Goal: Contribute content: Contribute content

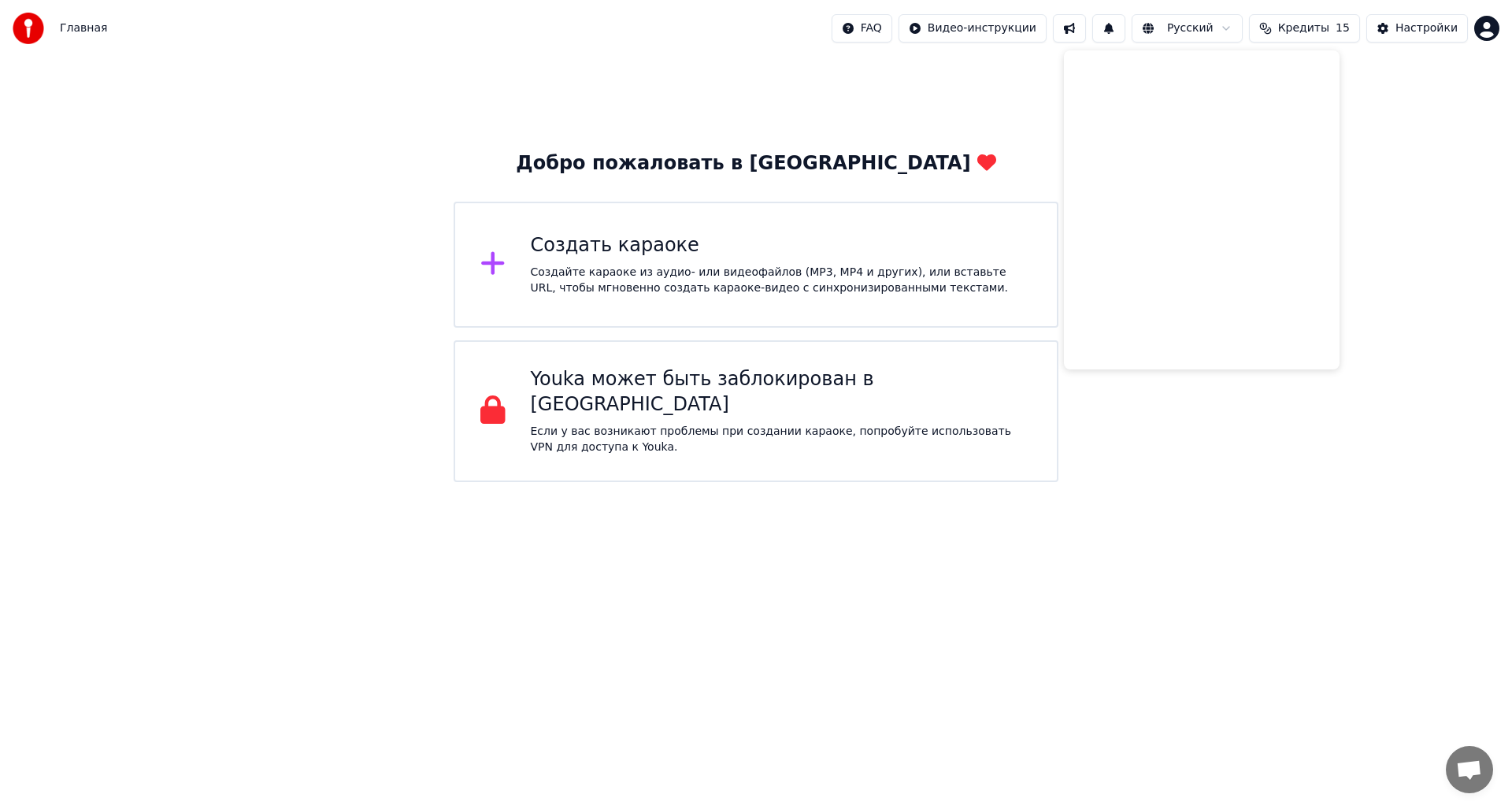
click at [686, 255] on div "Создать караоке" at bounding box center [781, 246] width 502 height 25
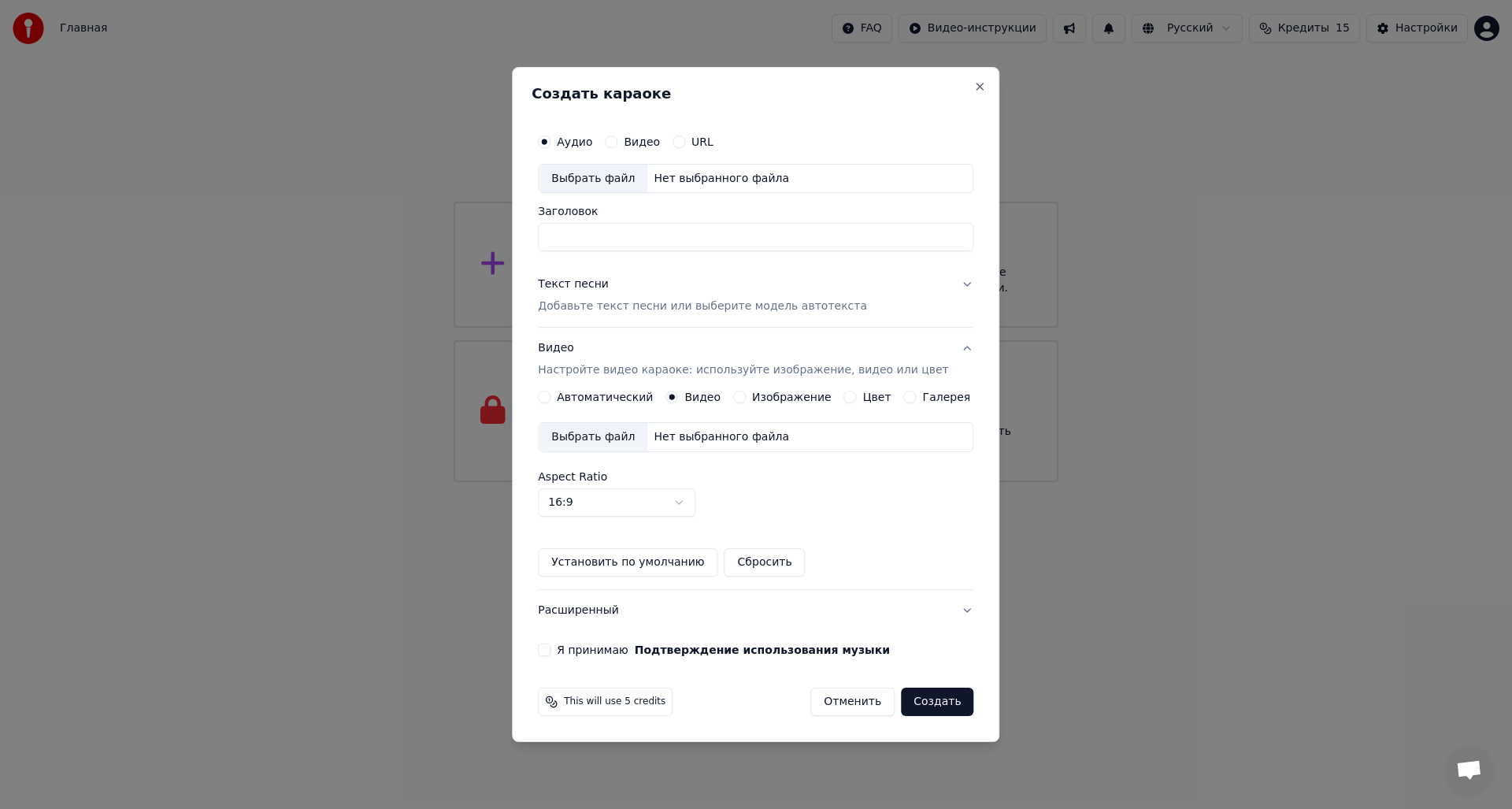
click at [617, 142] on button "Видео" at bounding box center [611, 142] width 13 height 13
click at [607, 238] on input "Заголовок" at bounding box center [755, 238] width 435 height 28
type input "**********"
click at [711, 309] on p "Добавьте текст песни или выберите модель автотекста" at bounding box center [703, 306] width 329 height 15
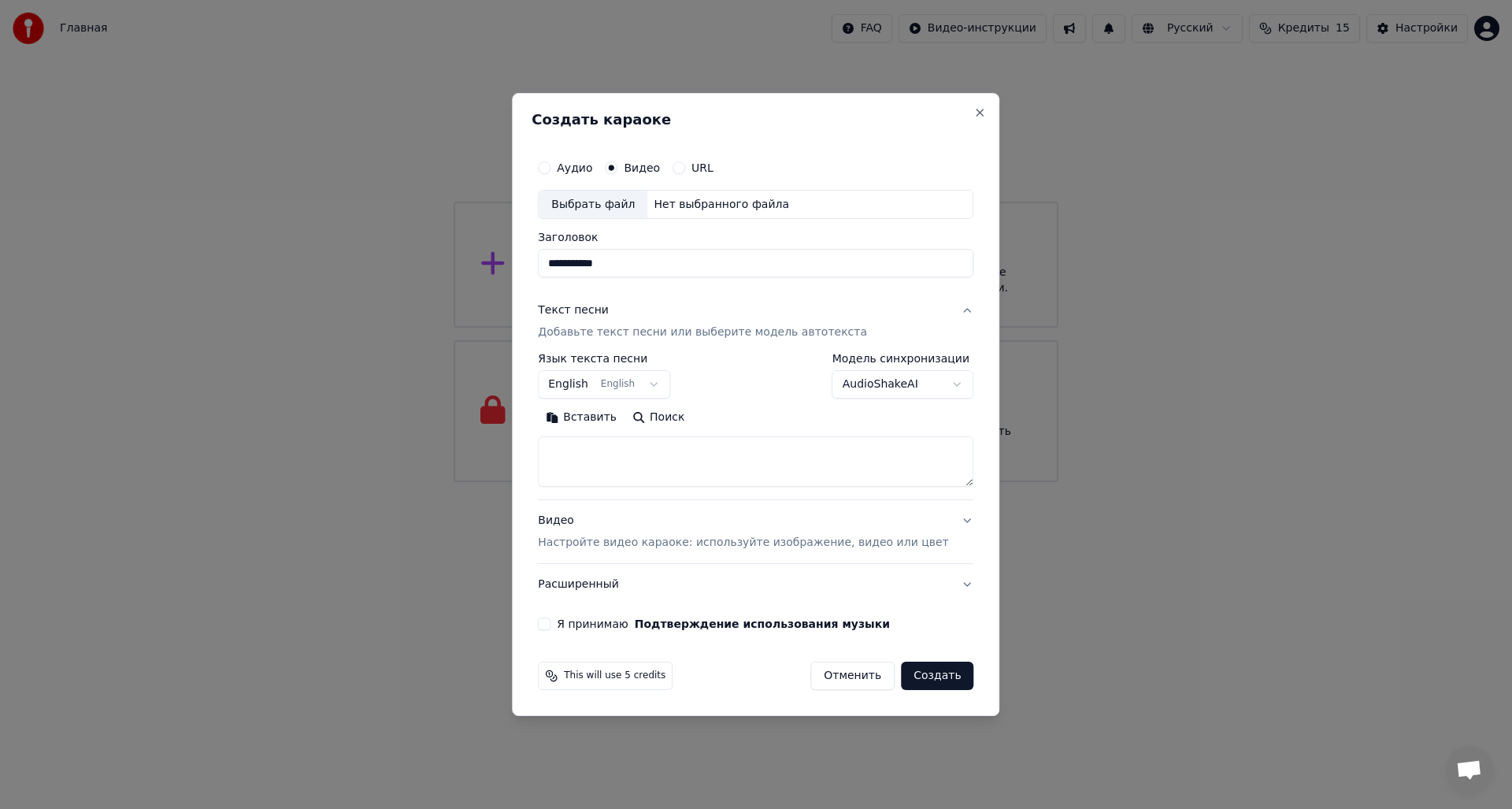
click at [668, 385] on body "**********" at bounding box center [756, 241] width 1512 height 482
select select "**"
click at [866, 388] on body "**********" at bounding box center [756, 241] width 1512 height 482
click at [785, 409] on body "**********" at bounding box center [756, 241] width 1512 height 482
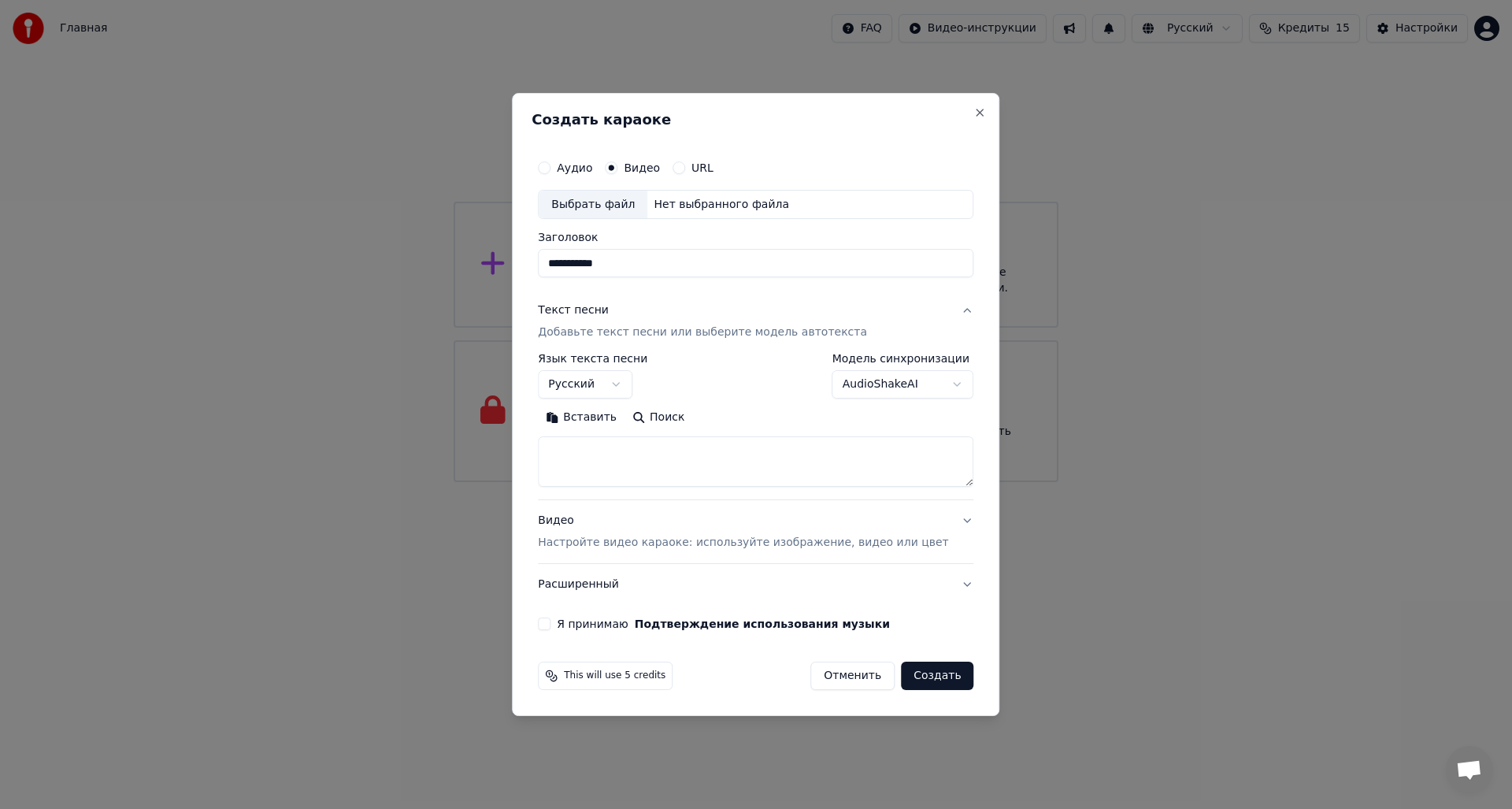
click at [776, 543] on p "Настройте видео караоке: используйте изображение, видео или цвет" at bounding box center [743, 542] width 410 height 15
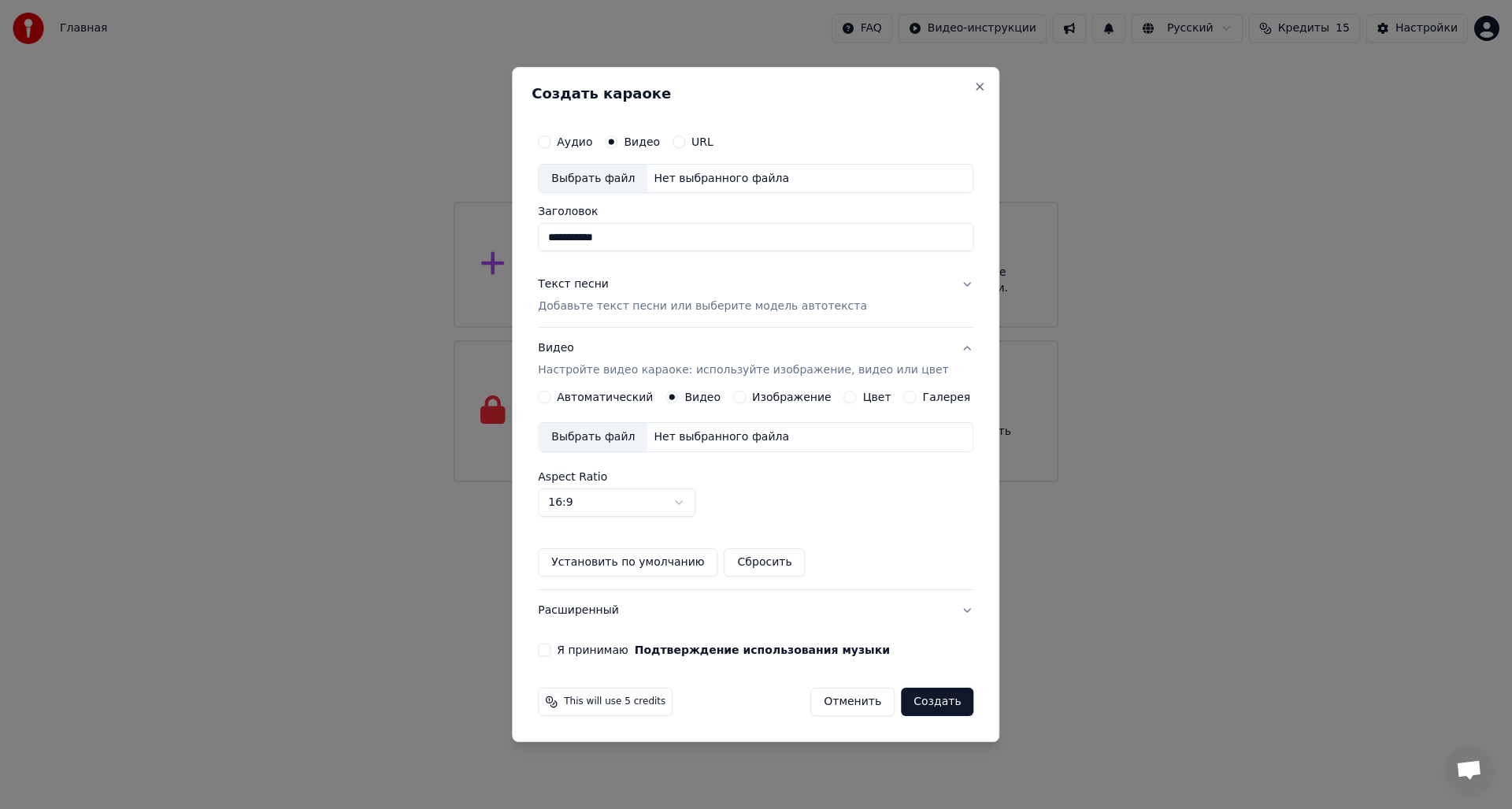
click at [615, 434] on div "Выбрать файл" at bounding box center [593, 437] width 109 height 28
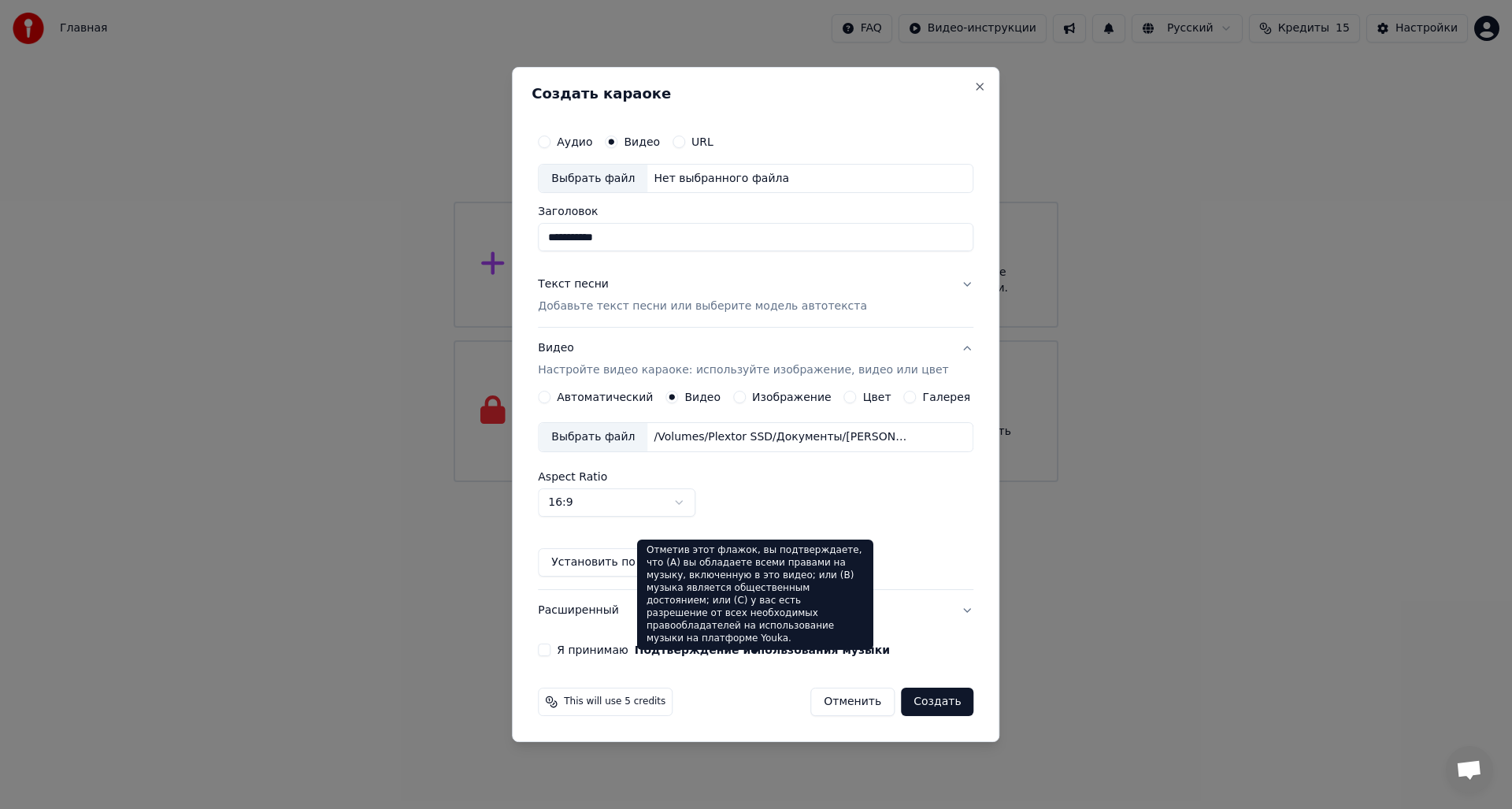
click at [669, 652] on button "Подтверждение использования музыки" at bounding box center [762, 650] width 255 height 11
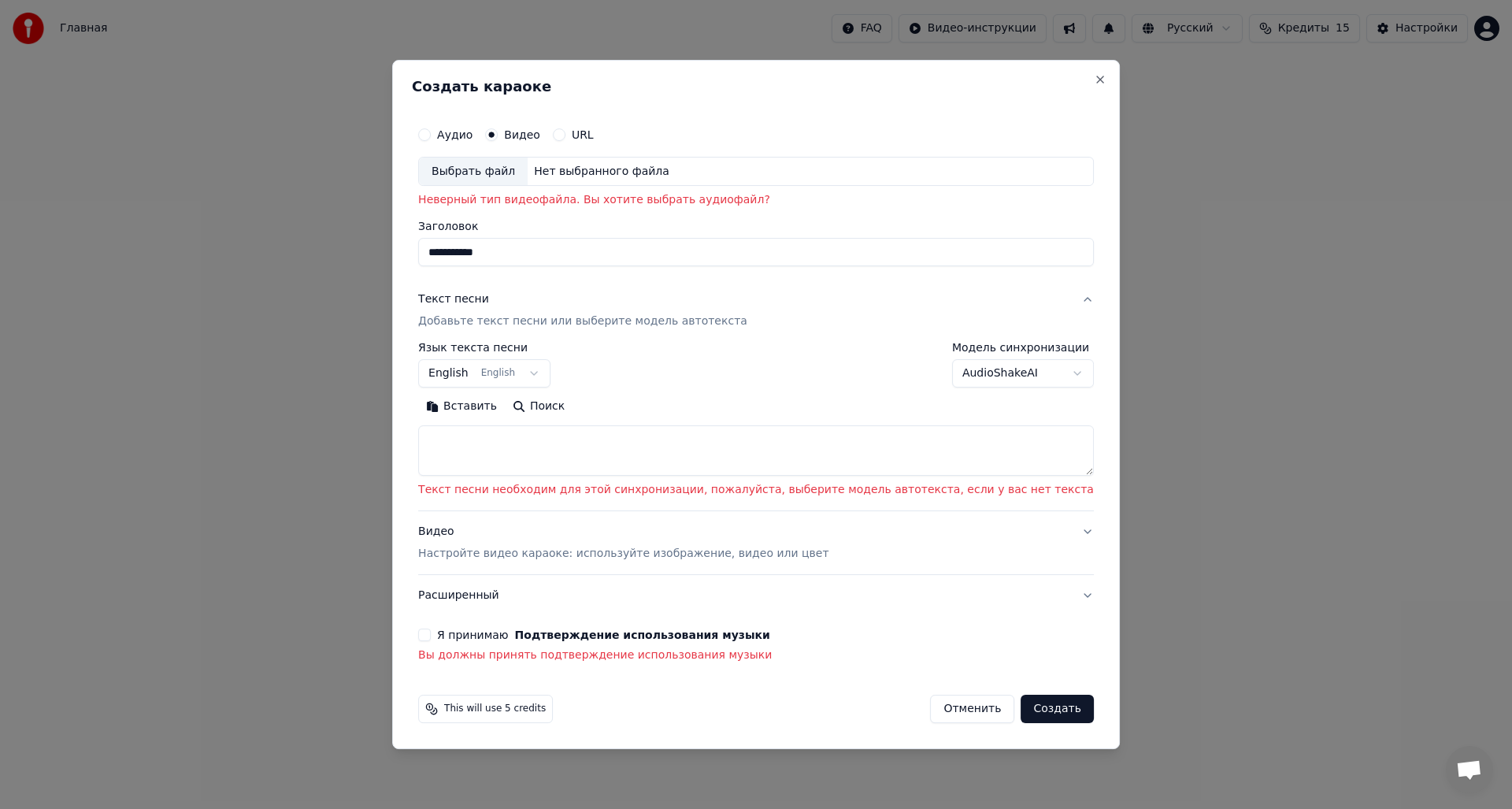
click at [633, 198] on p "Неверный тип видеофайла. Вы хотите выбрать аудиофайл?" at bounding box center [756, 200] width 676 height 15
click at [568, 193] on p "Неверный тип видеофайла. Вы хотите выбрать аудиофайл?" at bounding box center [756, 200] width 676 height 15
click at [609, 166] on div "Нет выбранного файла" at bounding box center [601, 171] width 148 height 15
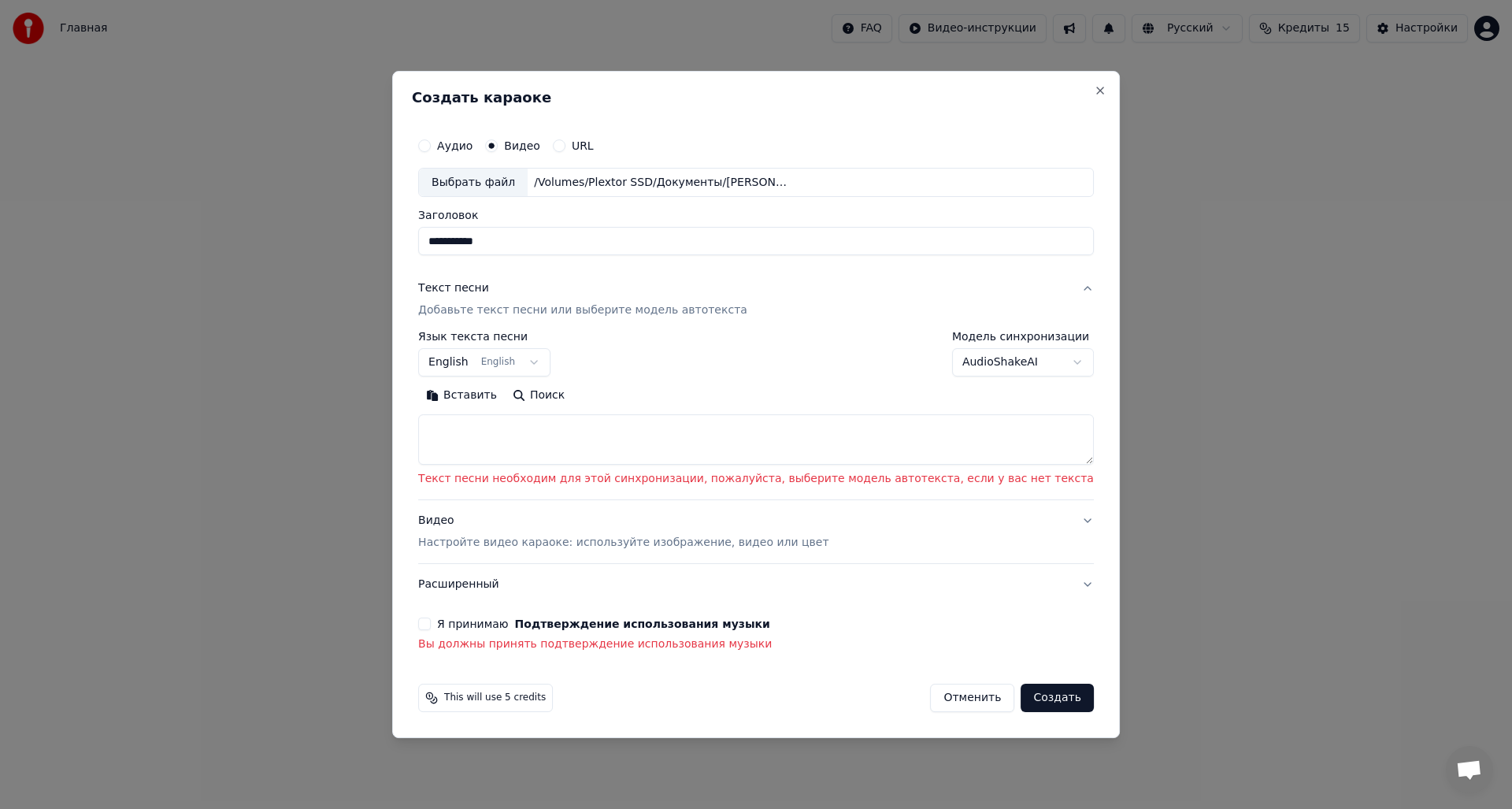
type input "**********"
click at [431, 626] on button "Я принимаю Подтверждение использования музыки" at bounding box center [425, 624] width 13 height 13
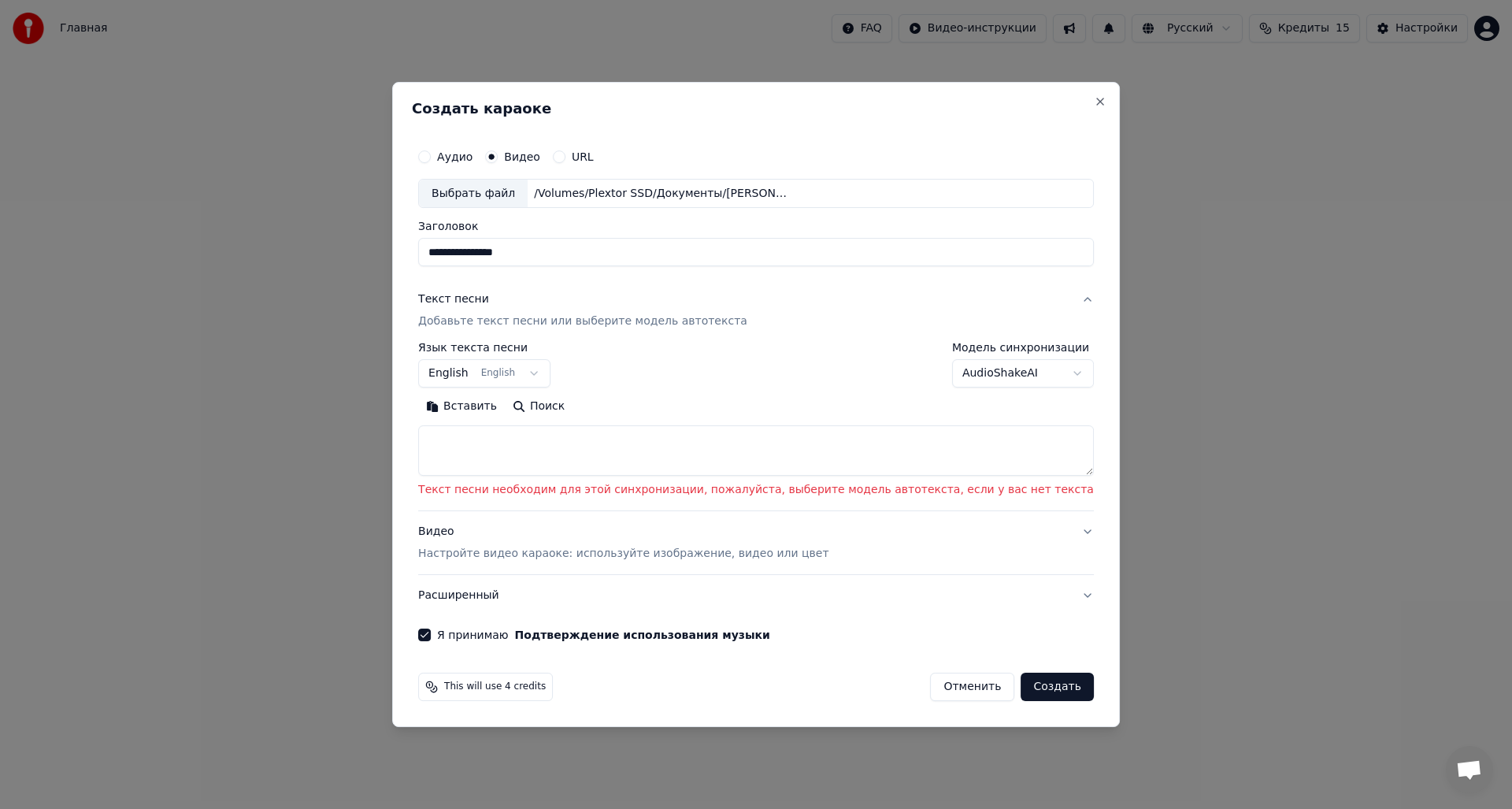
click at [431, 155] on button "Аудио" at bounding box center [425, 157] width 13 height 13
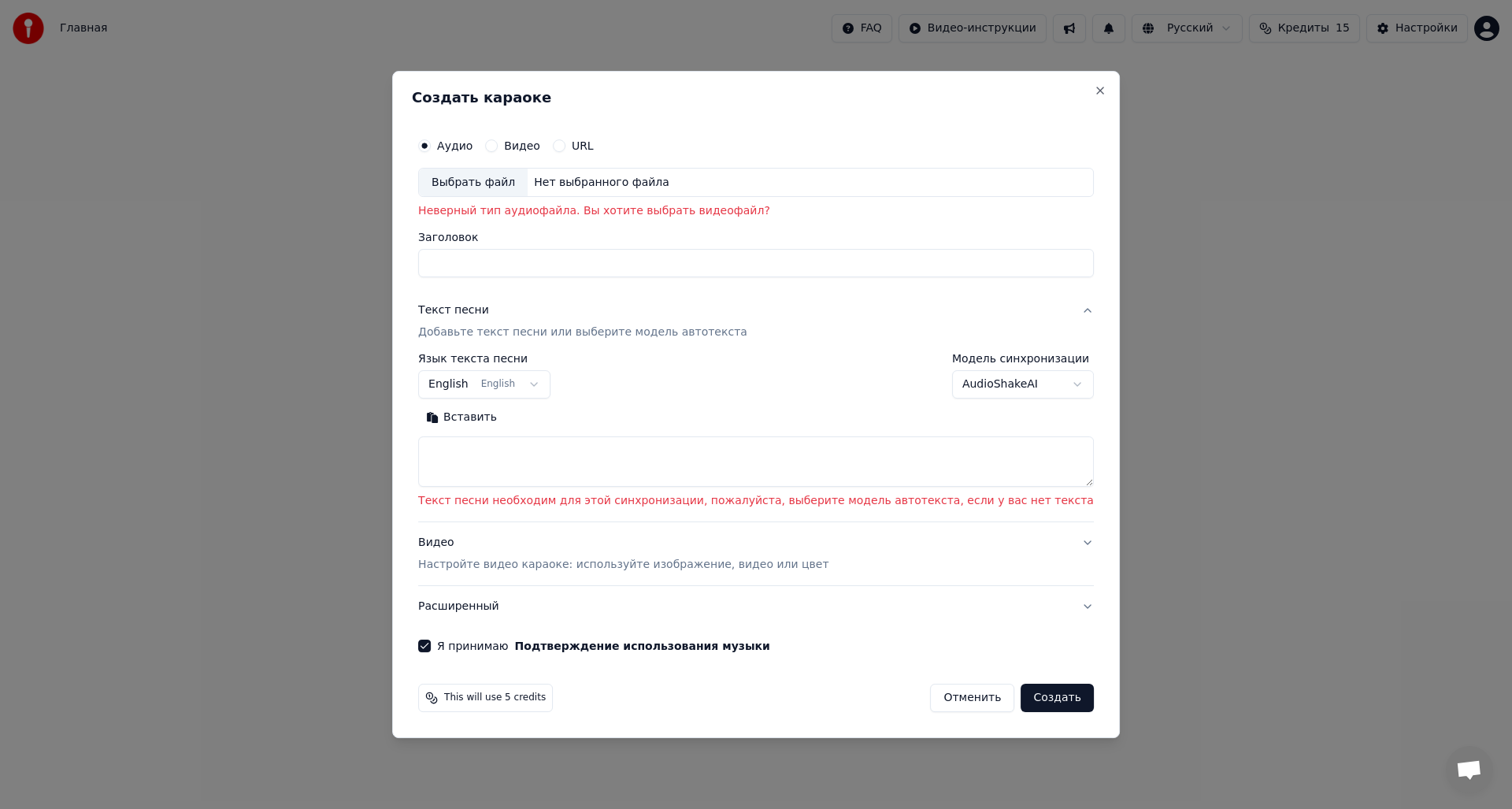
click at [571, 265] on input "Заголовок" at bounding box center [756, 263] width 676 height 28
click at [606, 210] on p "Неверный тип аудиофайла. Вы хотите выбрать видеофайл?" at bounding box center [756, 212] width 676 height 15
click at [636, 184] on div "Нет выбранного файла" at bounding box center [601, 182] width 148 height 15
type input "**********"
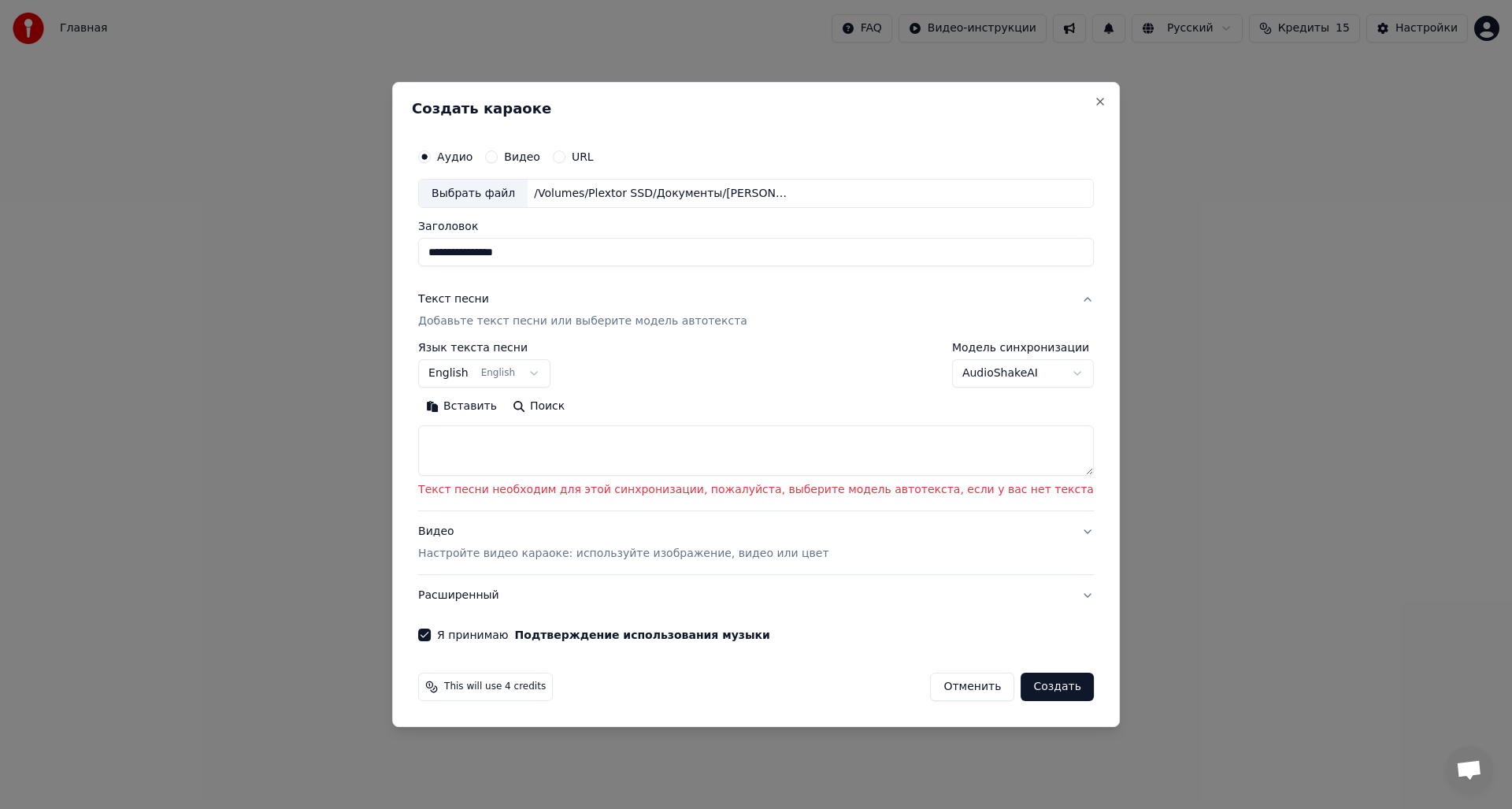
click at [537, 371] on body "**********" at bounding box center [756, 241] width 1512 height 482
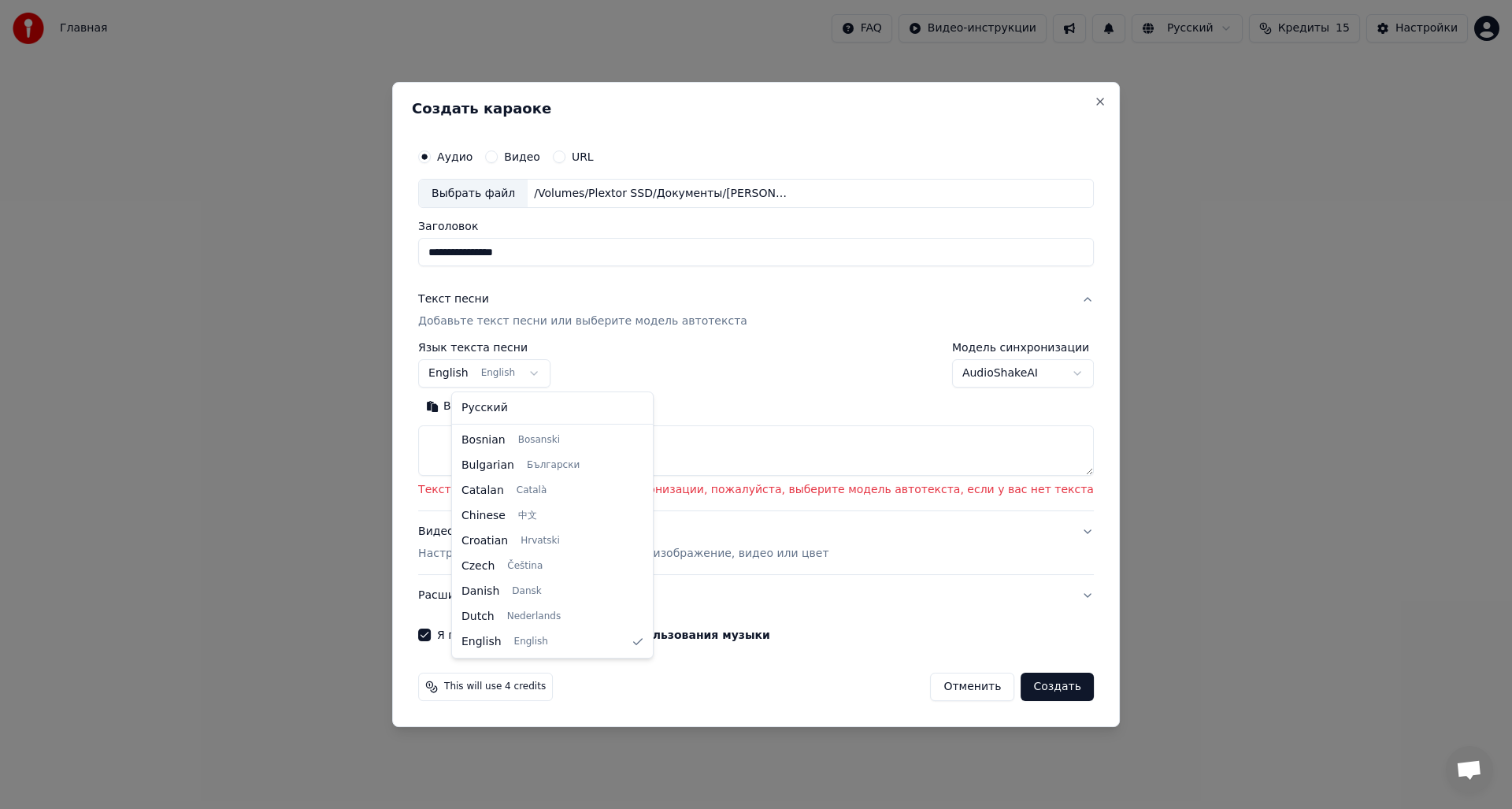
select select "**"
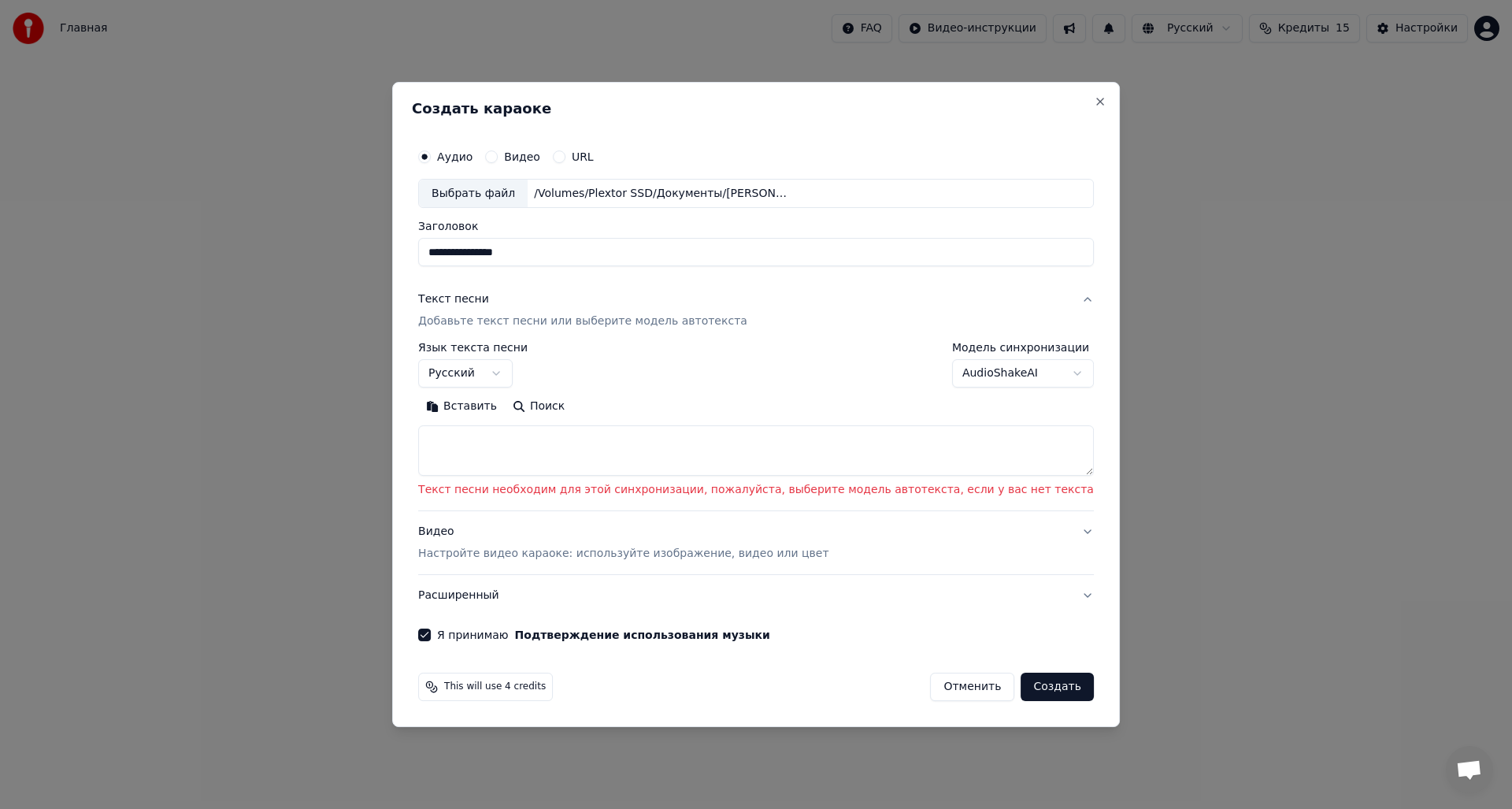
click at [788, 490] on p "Текст песни необходим для этой синхронизации, пожалуйста, выберите модель автот…" at bounding box center [756, 490] width 676 height 15
click at [1038, 488] on p "Текст песни необходим для этой синхронизации, пожалуйста, выберите модель автот…" at bounding box center [756, 490] width 676 height 15
click at [1053, 456] on textarea at bounding box center [756, 452] width 676 height 50
click at [609, 323] on p "Добавьте текст песни или выберите модель автотекста" at bounding box center [583, 322] width 329 height 15
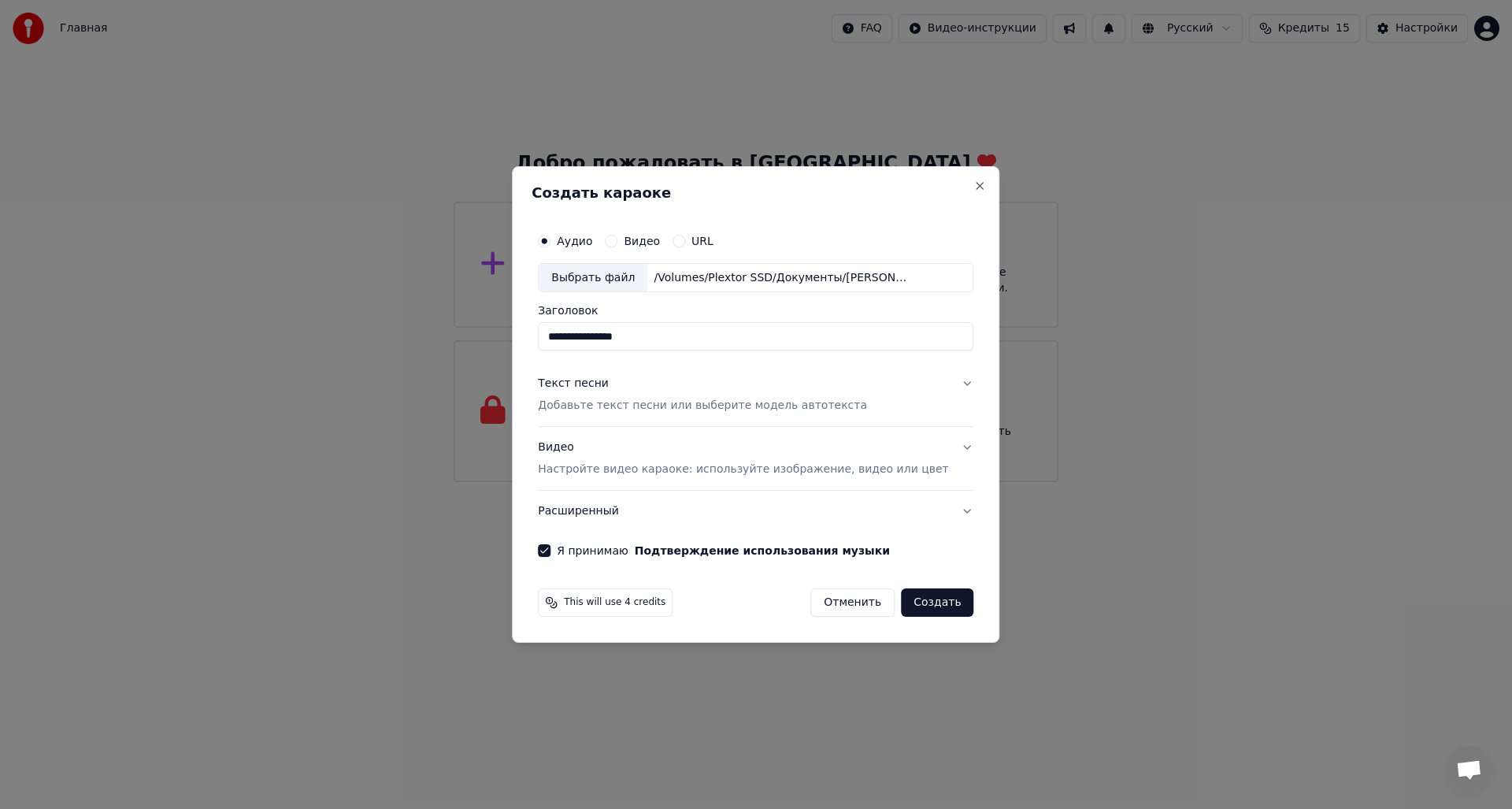
click at [670, 409] on p "Добавьте текст песни или выберите модель автотекста" at bounding box center [703, 406] width 329 height 15
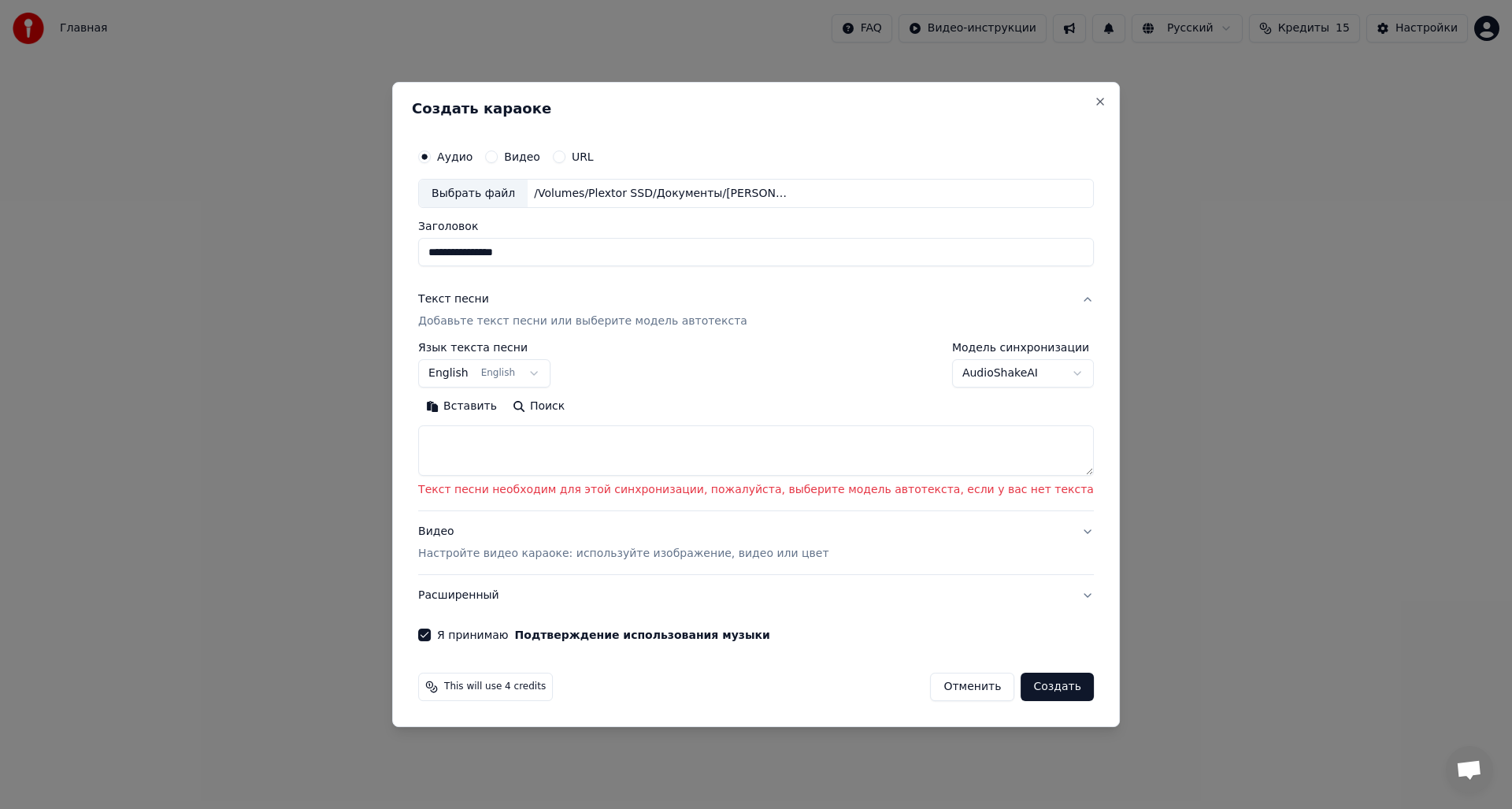
click at [498, 376] on body "**********" at bounding box center [756, 241] width 1512 height 482
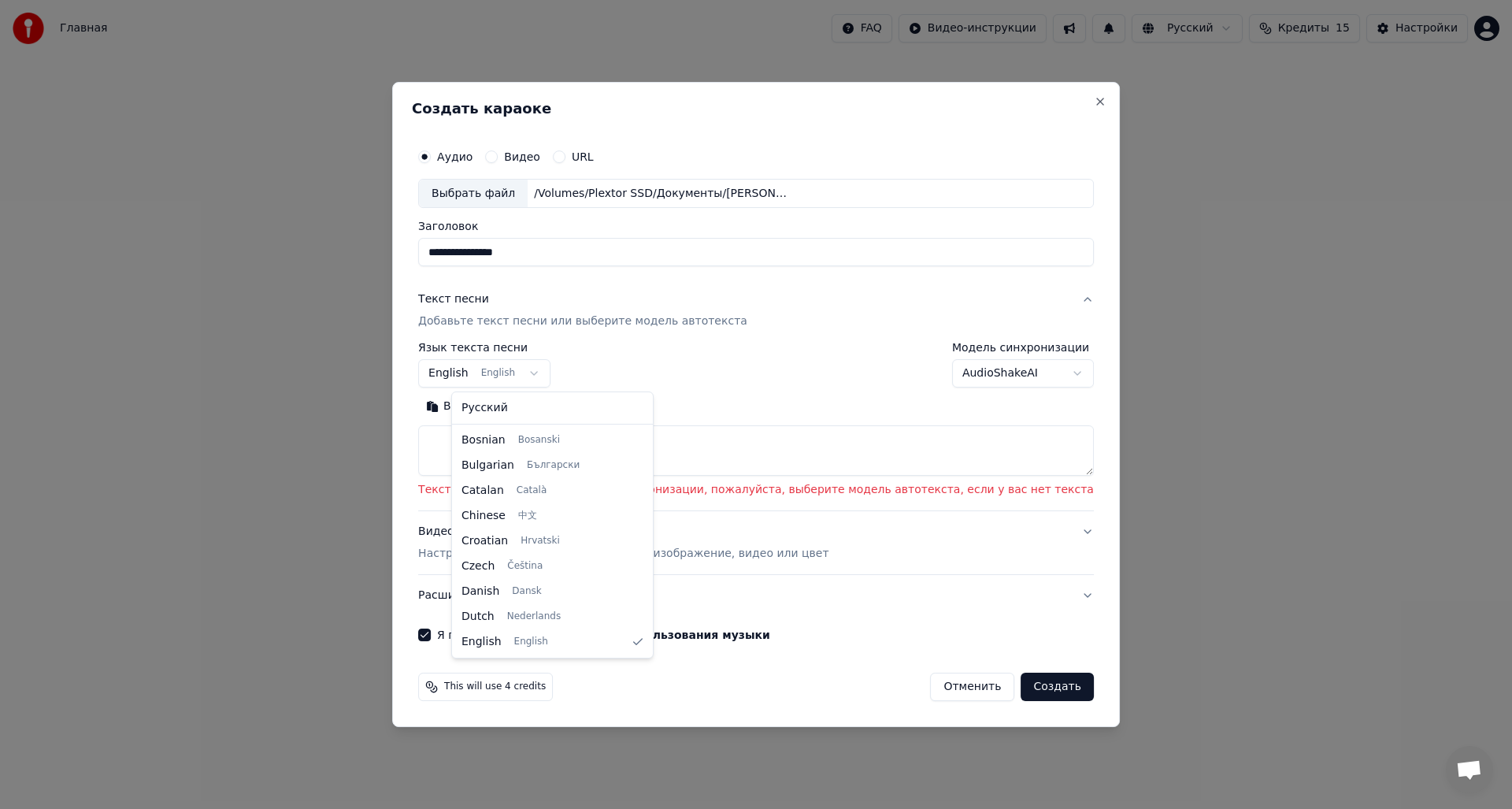
select select "**"
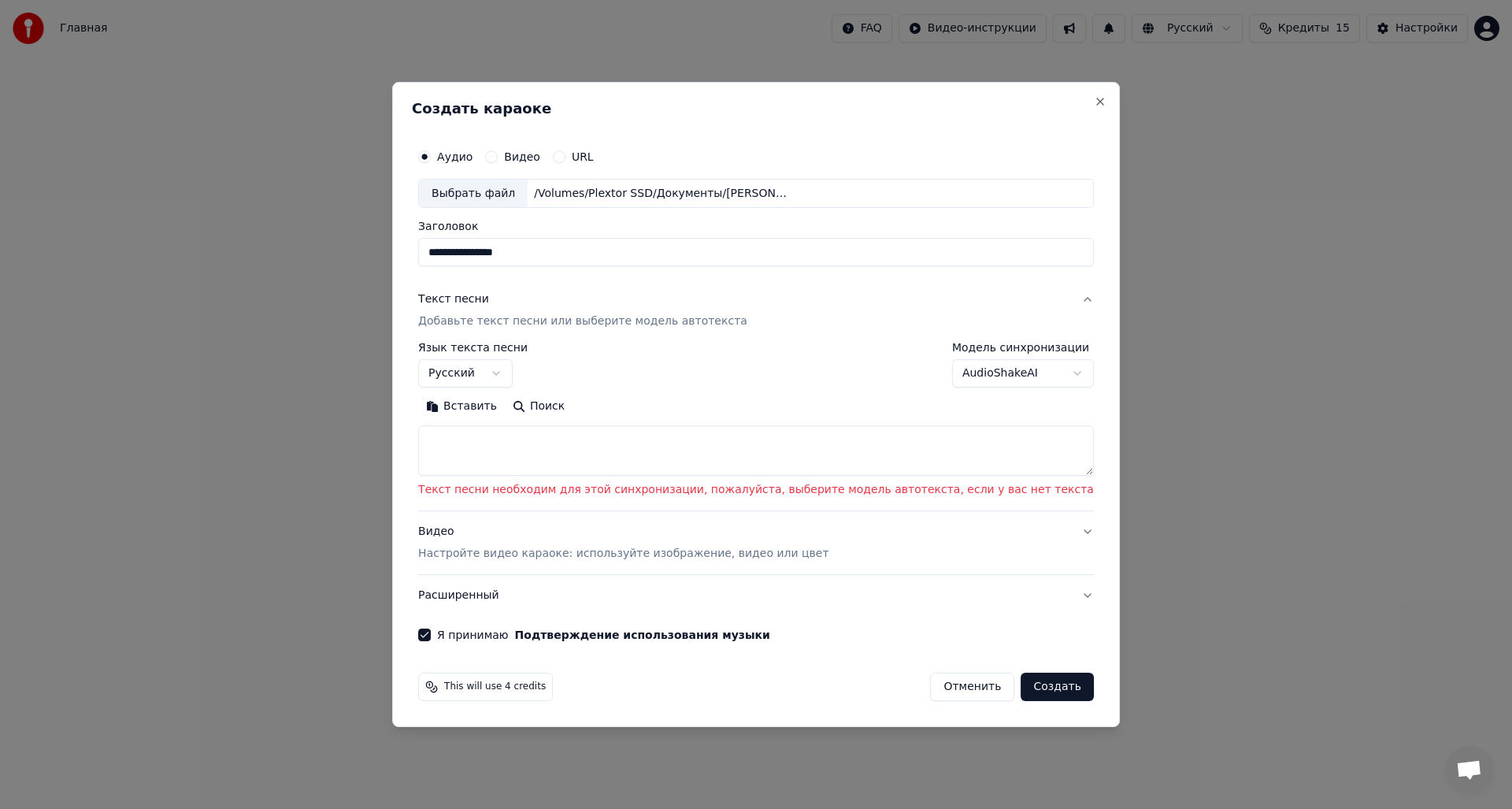
click at [536, 436] on textarea at bounding box center [756, 452] width 676 height 50
click at [944, 378] on body "**********" at bounding box center [756, 241] width 1512 height 482
click at [972, 372] on body "**********" at bounding box center [756, 241] width 1512 height 482
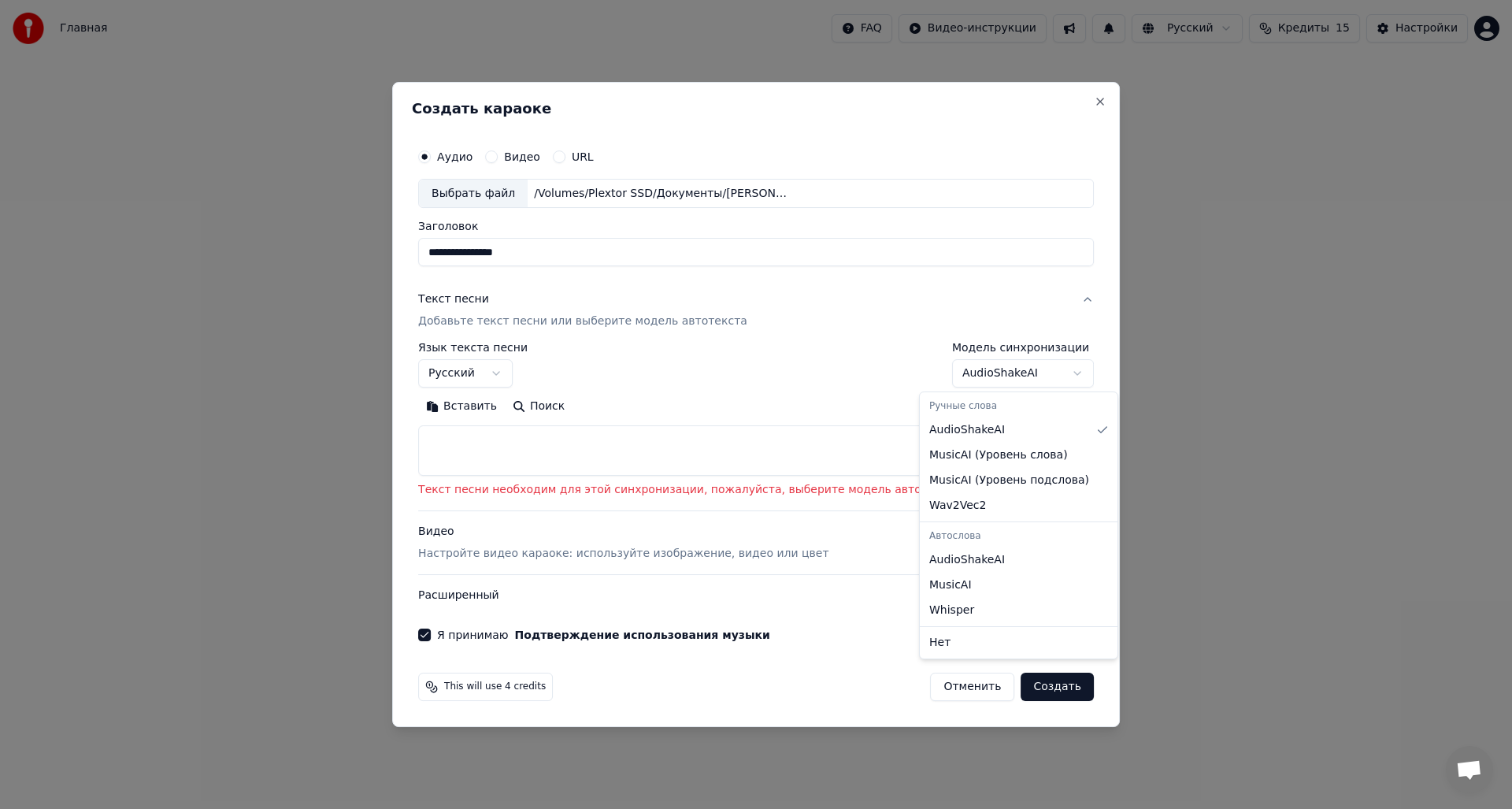
select select "**********"
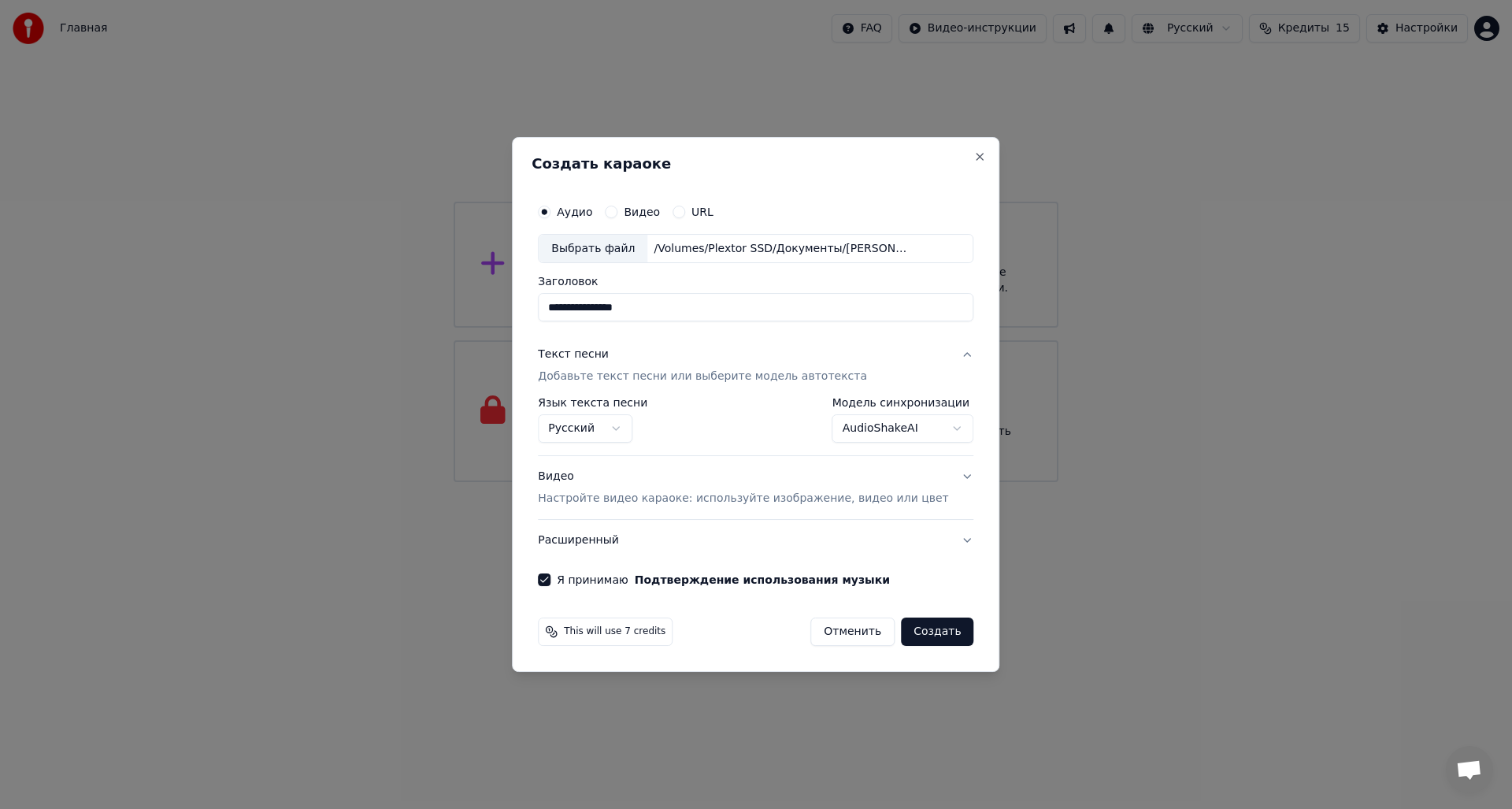
click at [711, 498] on p "Настройте видео караоке: используйте изображение, видео или цвет" at bounding box center [743, 498] width 410 height 15
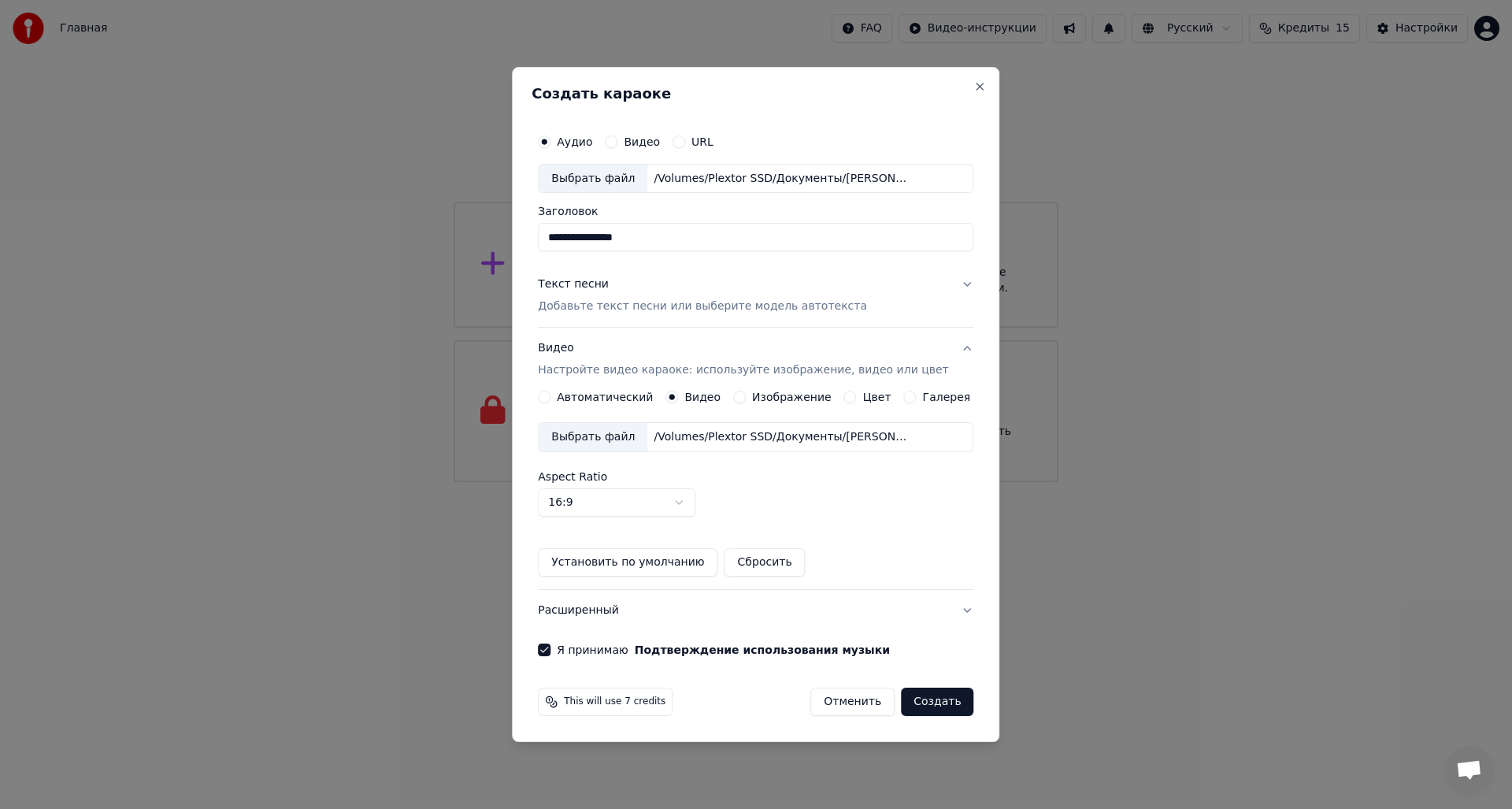
click at [919, 702] on button "Создать" at bounding box center [937, 701] width 72 height 28
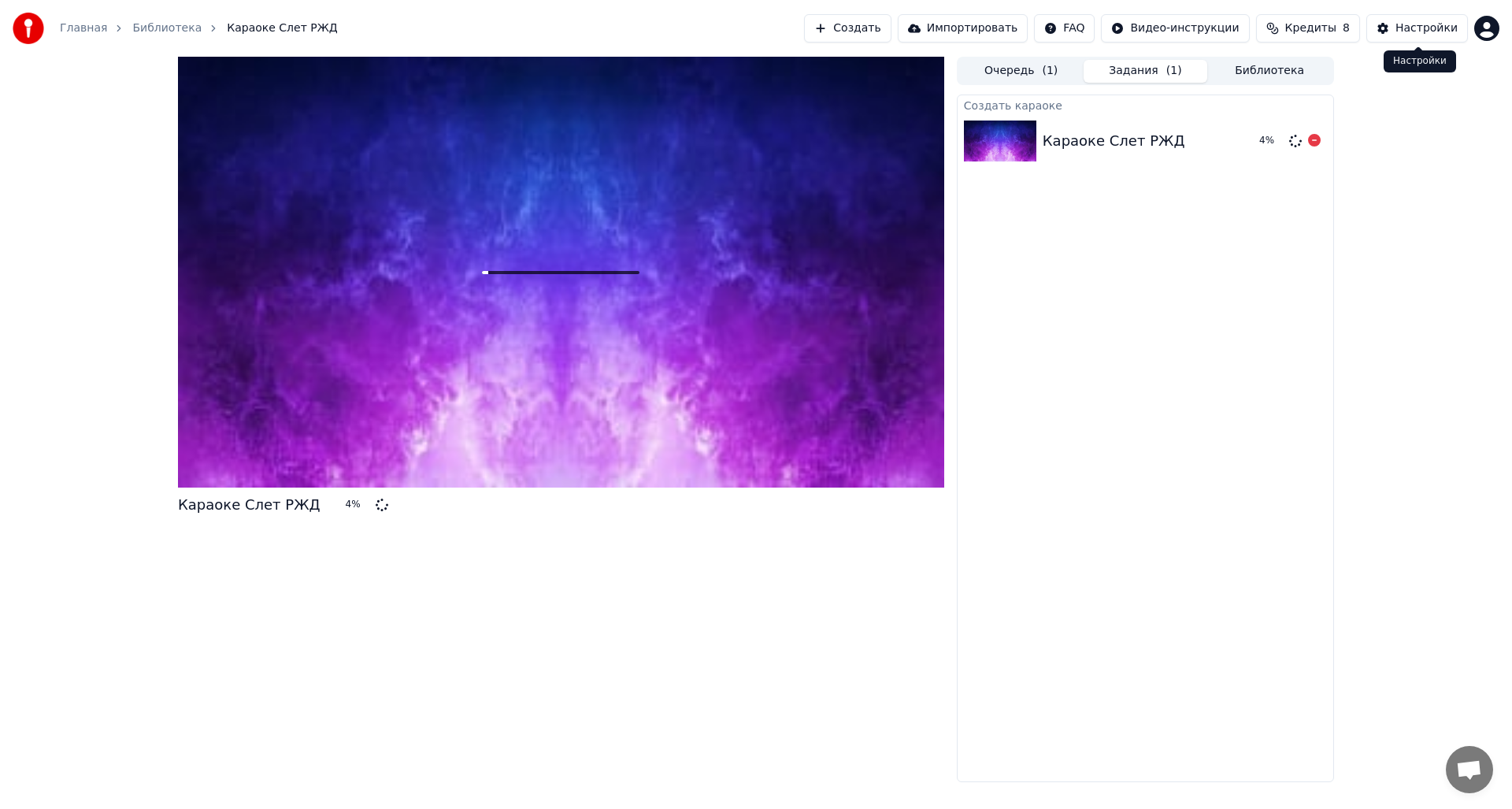
click at [1437, 35] on div "Настройки" at bounding box center [1426, 28] width 62 height 15
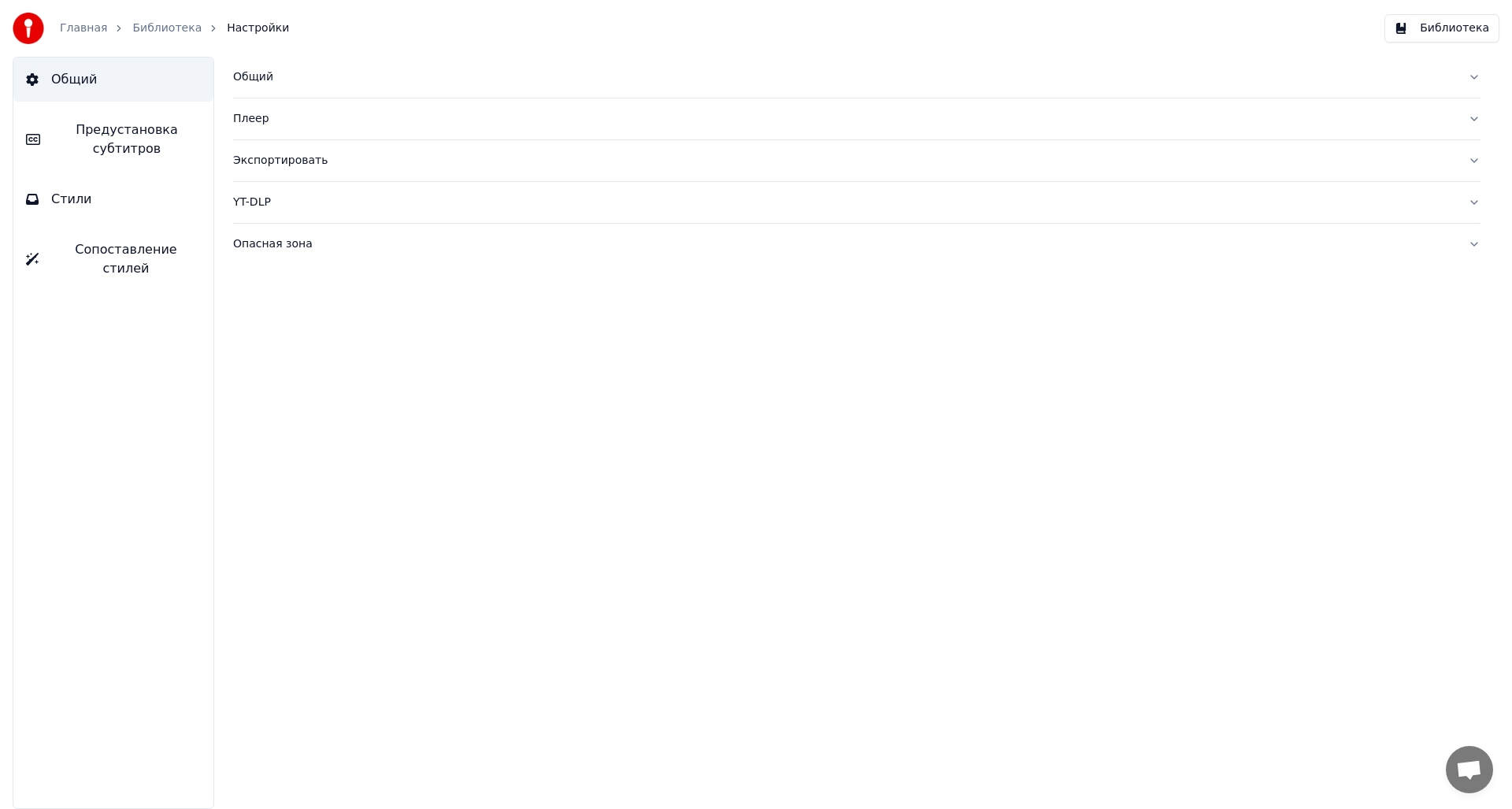
click at [147, 30] on link "Библиотека" at bounding box center [167, 28] width 70 height 15
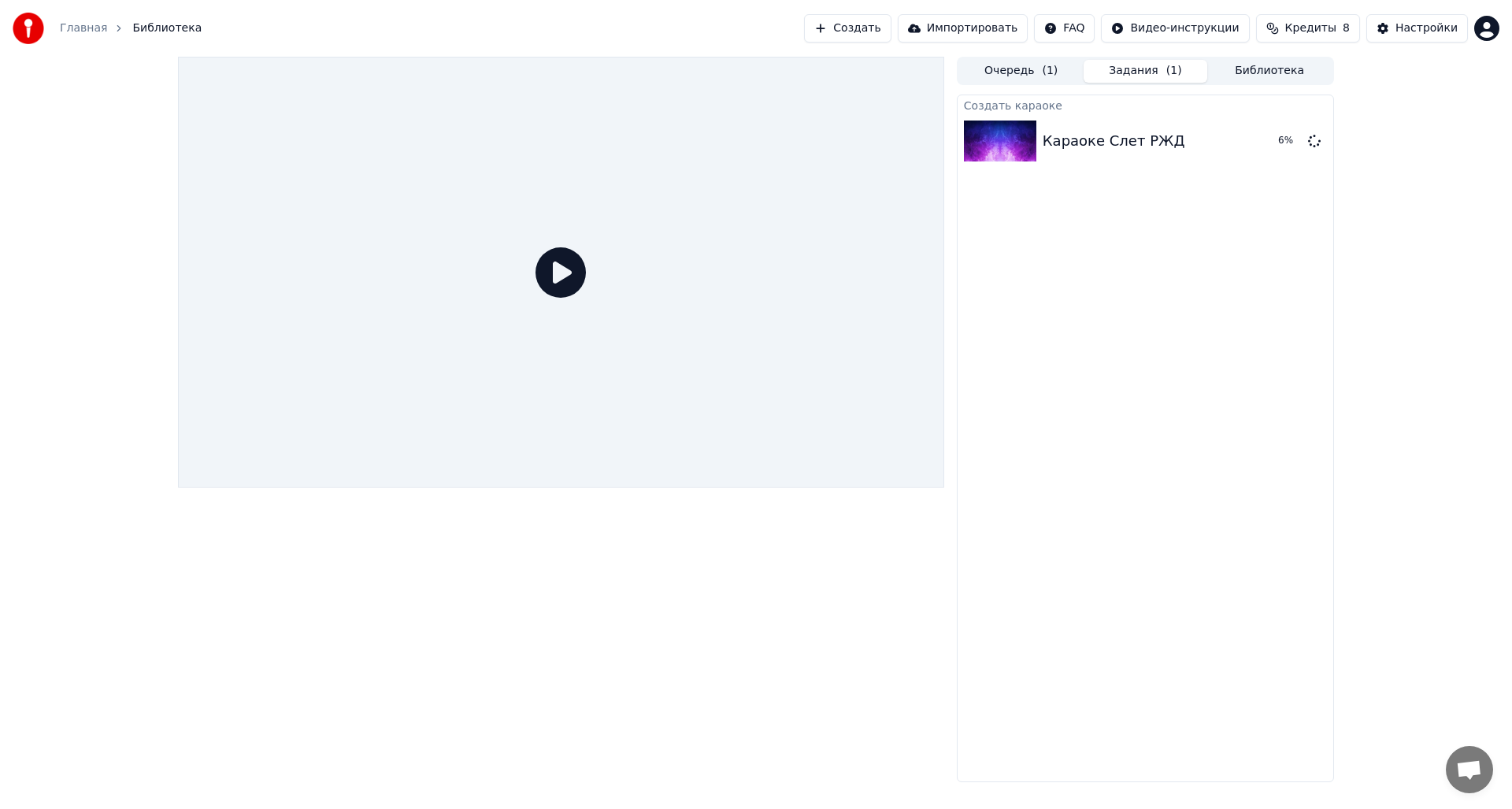
click at [647, 242] on div at bounding box center [562, 272] width 767 height 431
click at [1172, 126] on div "Караоке Слет РЖД 7 %" at bounding box center [1146, 141] width 376 height 54
click at [1123, 148] on div "Караоке Слет РЖД" at bounding box center [1114, 140] width 143 height 22
click at [1153, 190] on div "Создать караоке Караоке Слет РЖД 9 %" at bounding box center [1145, 439] width 377 height 687
click at [1397, 22] on button "Настройки" at bounding box center [1416, 28] width 101 height 28
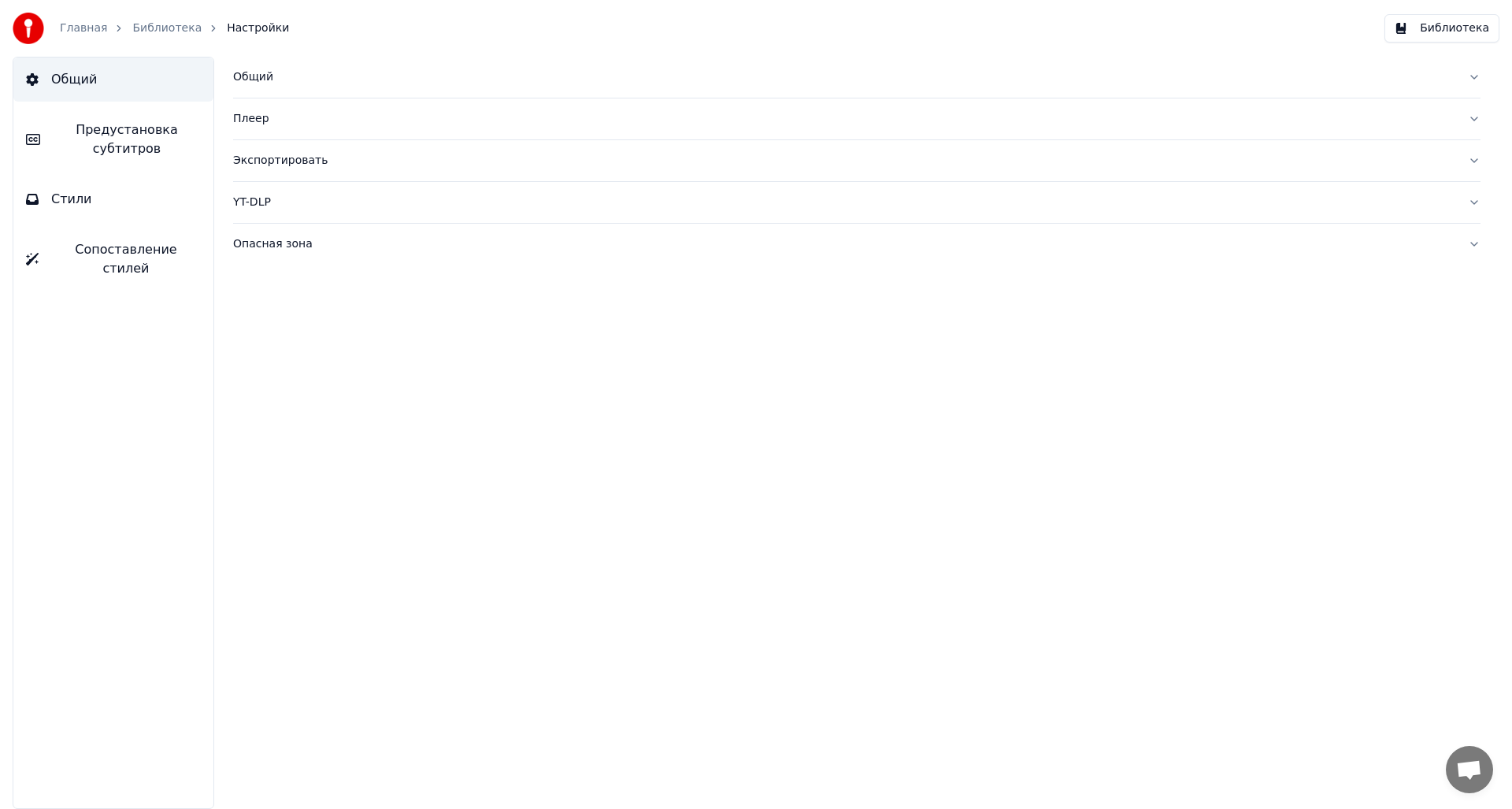
click at [248, 75] on div "Общий" at bounding box center [844, 77] width 1222 height 15
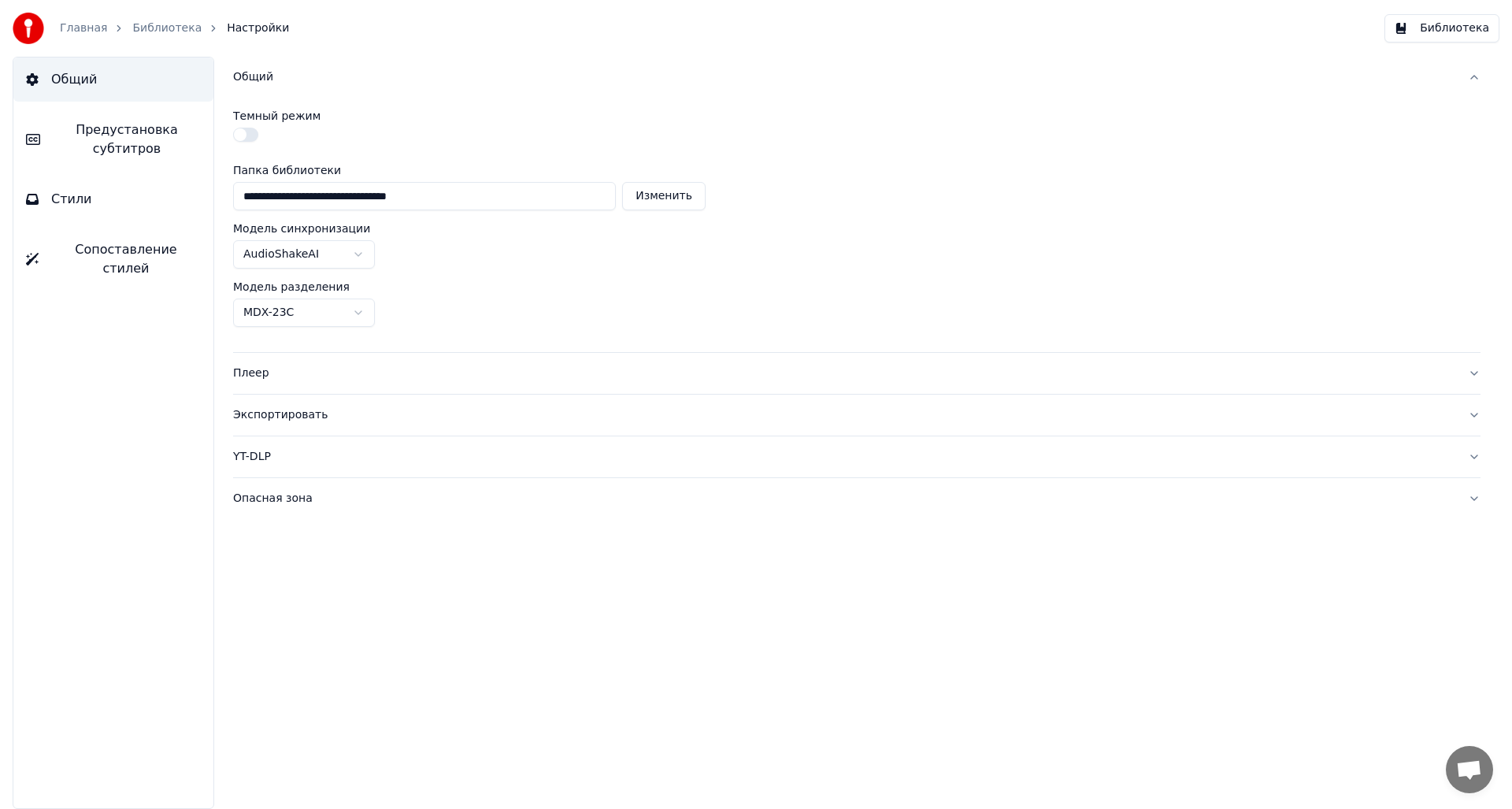
click at [250, 137] on button "button" at bounding box center [246, 134] width 25 height 14
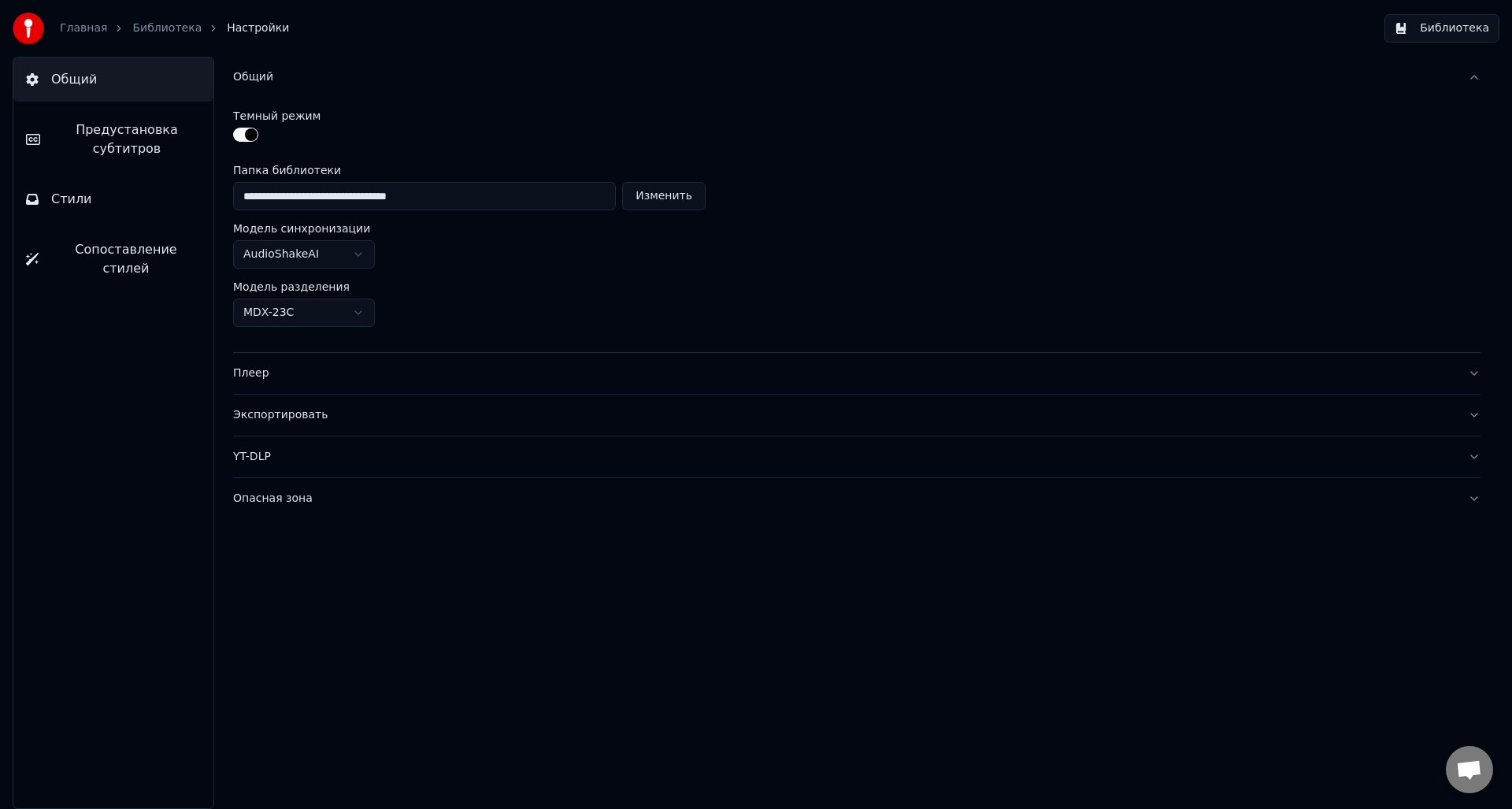
click at [152, 32] on link "Библиотека" at bounding box center [167, 28] width 70 height 15
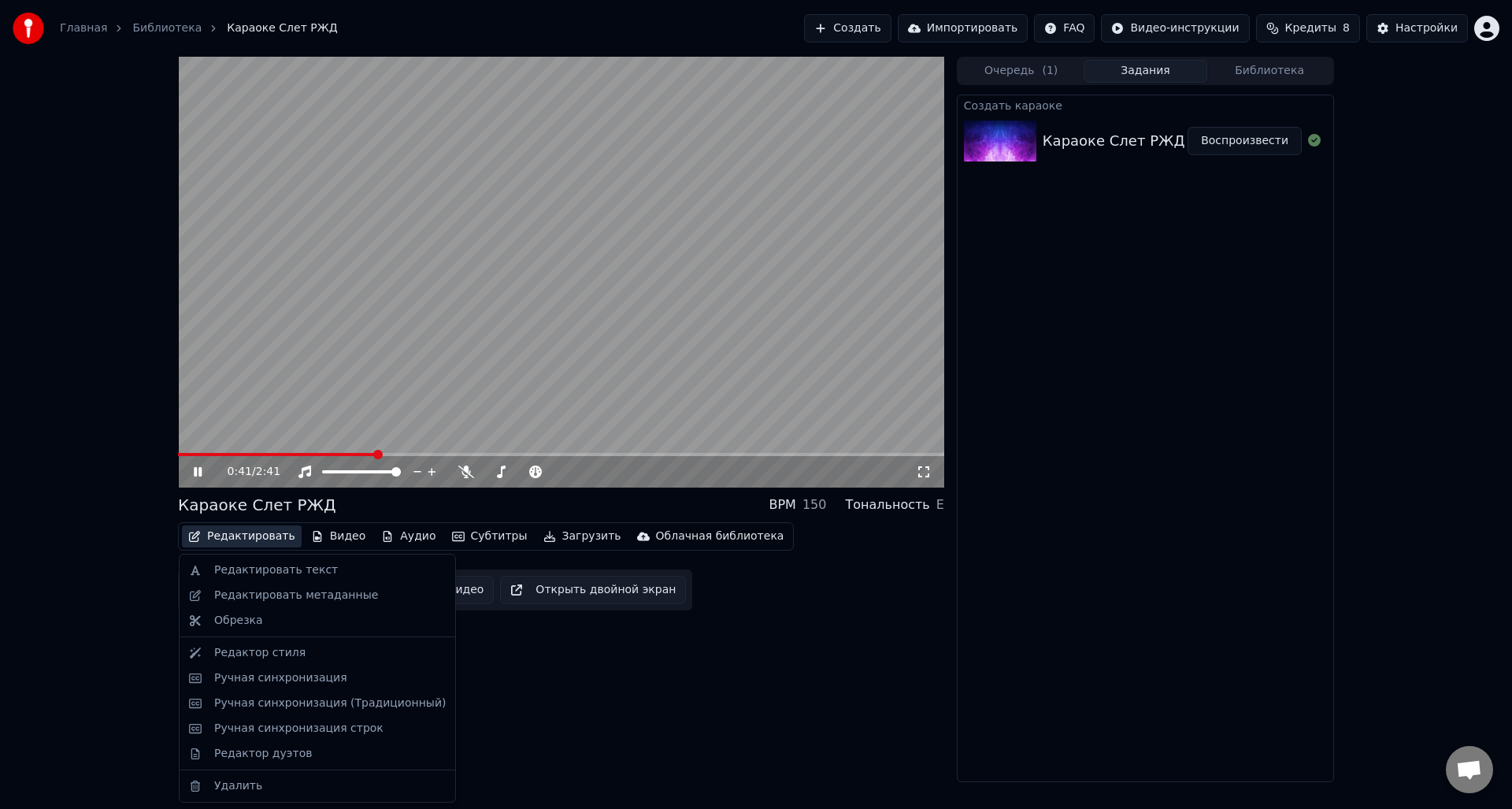
click at [262, 534] on button "Редактировать" at bounding box center [241, 536] width 120 height 22
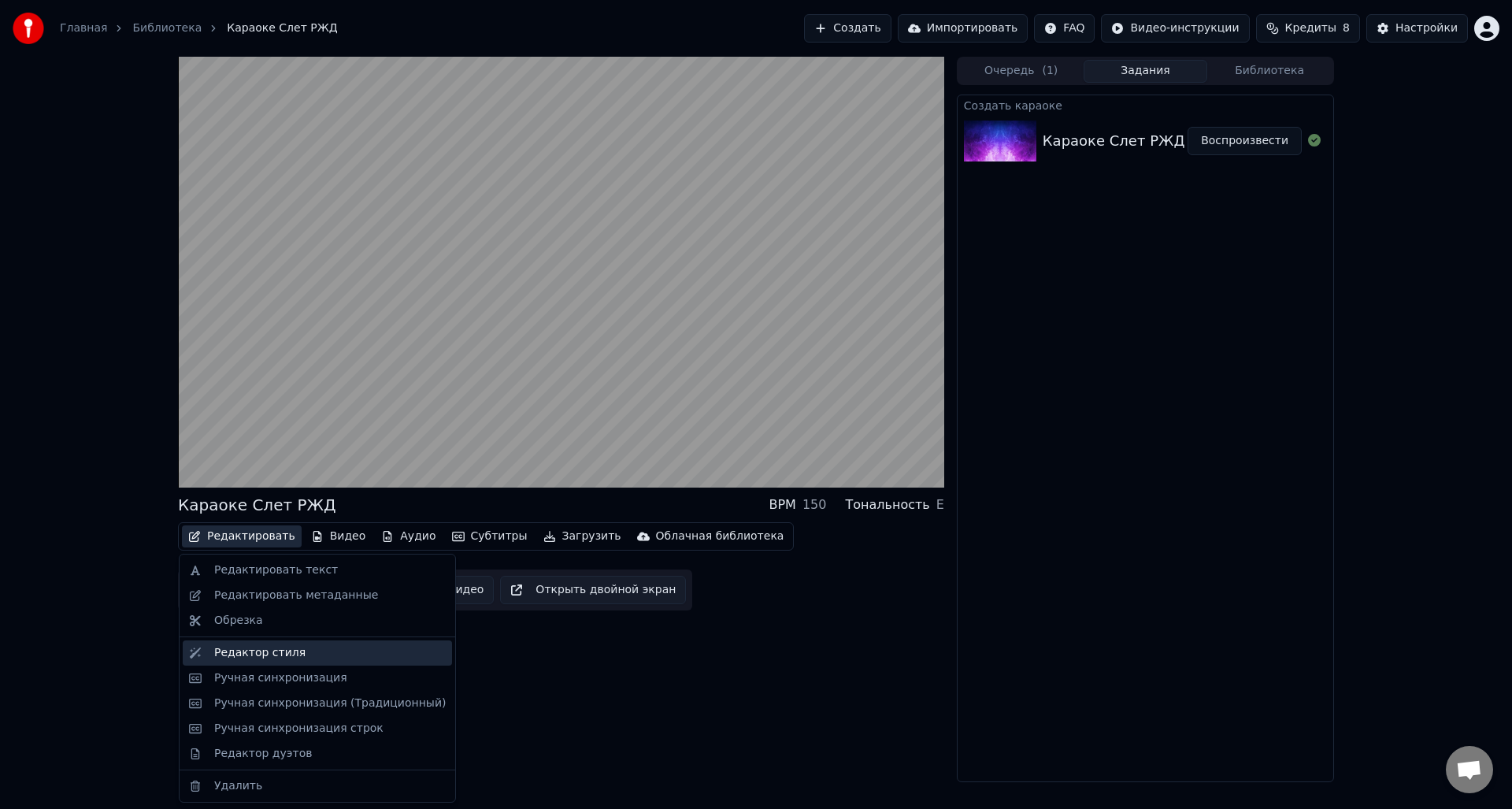
click at [292, 653] on div "Редактор стиля" at bounding box center [259, 653] width 92 height 15
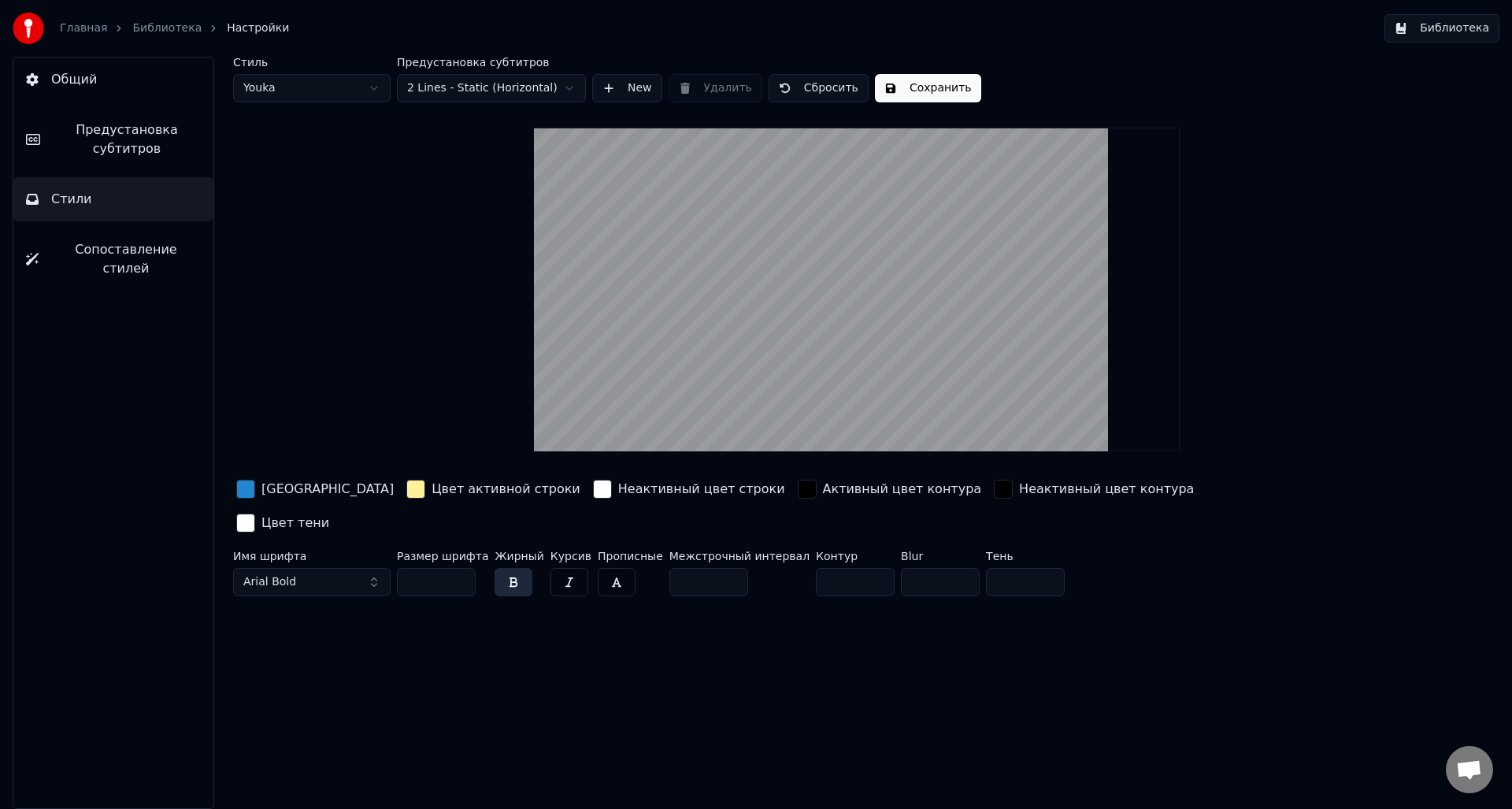
click at [911, 95] on button "Сохранить" at bounding box center [928, 88] width 106 height 28
click at [911, 95] on button "Готово" at bounding box center [917, 88] width 84 height 28
click at [157, 29] on link "Библиотека" at bounding box center [167, 28] width 70 height 15
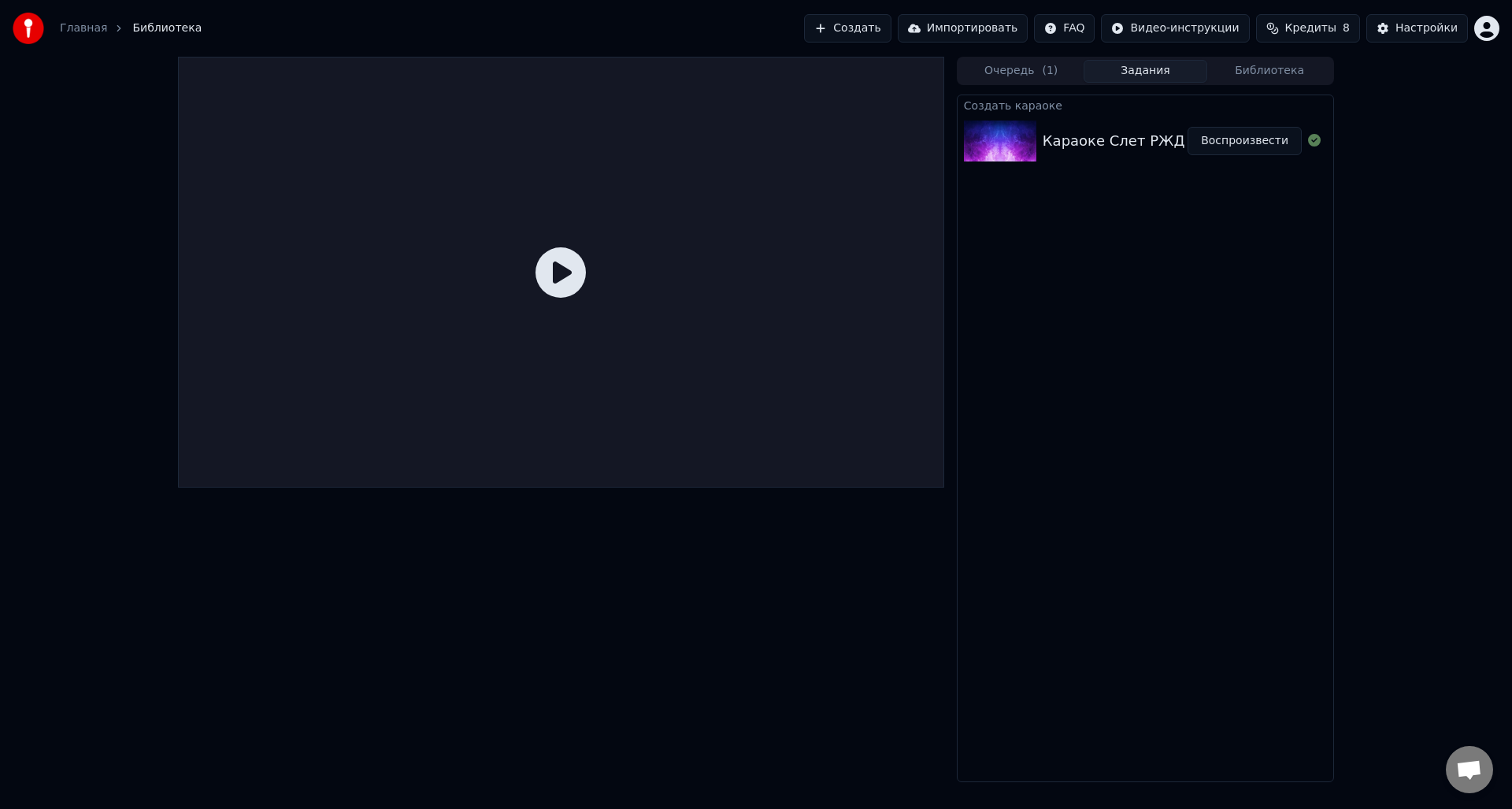
click at [852, 321] on div at bounding box center [562, 272] width 767 height 431
click at [1143, 151] on div "Караоке Слет РЖД" at bounding box center [1114, 140] width 143 height 22
click at [1267, 143] on button "Воспроизвести" at bounding box center [1244, 140] width 114 height 28
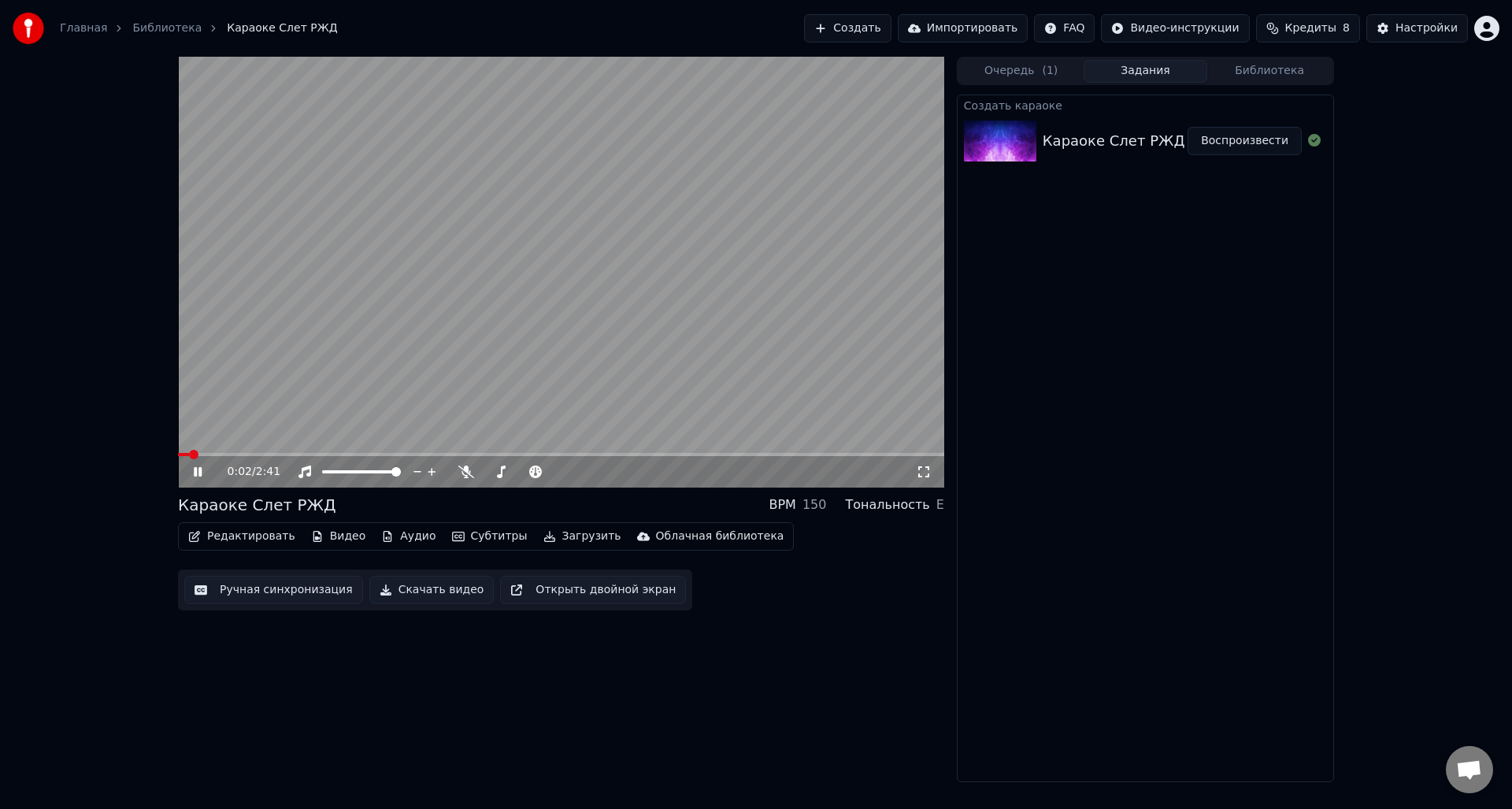
click at [493, 375] on video at bounding box center [562, 272] width 767 height 431
click at [266, 539] on button "Редактировать" at bounding box center [241, 536] width 120 height 22
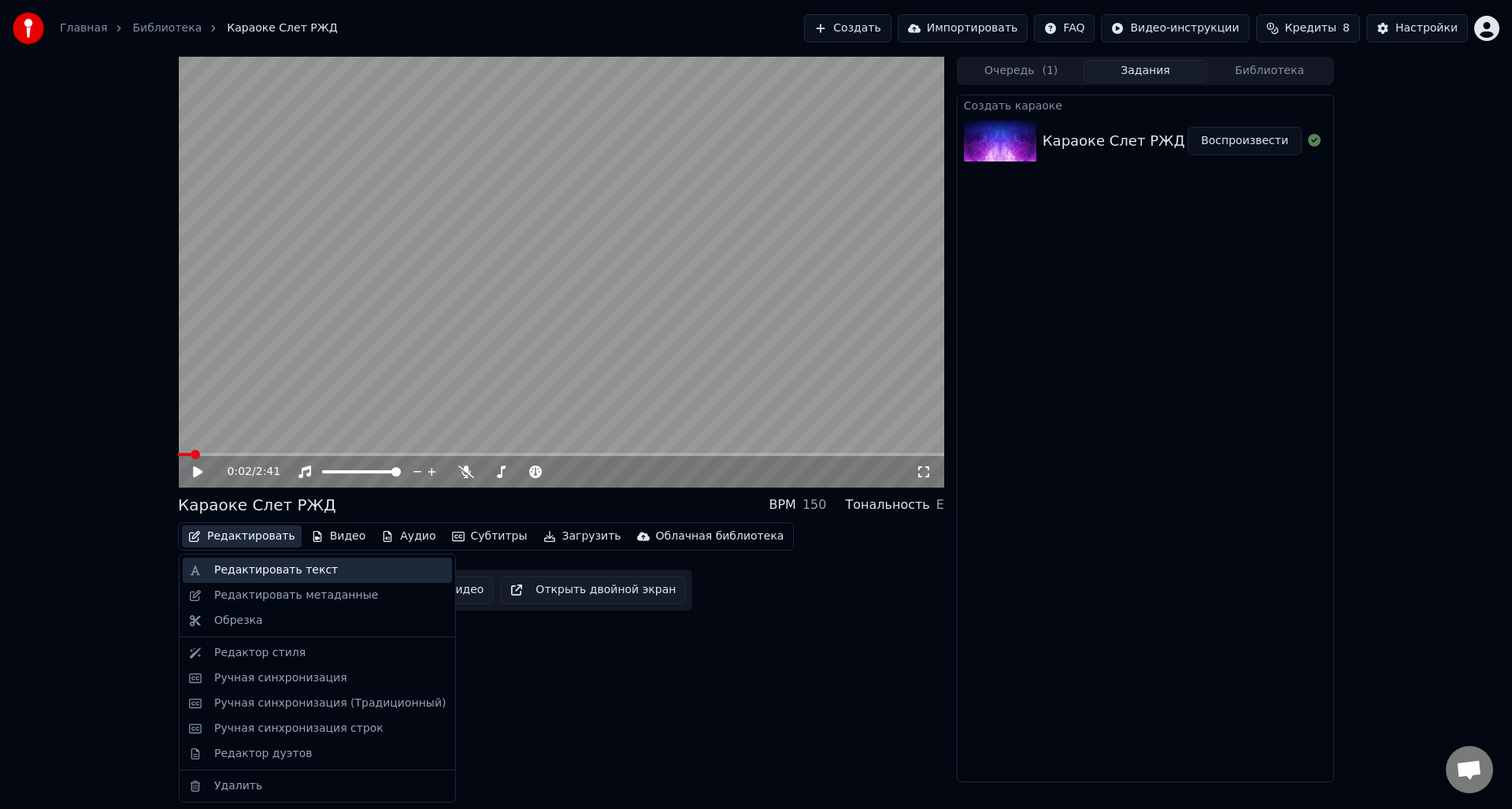
click at [332, 576] on div "Редактировать текст" at bounding box center [330, 570] width 232 height 15
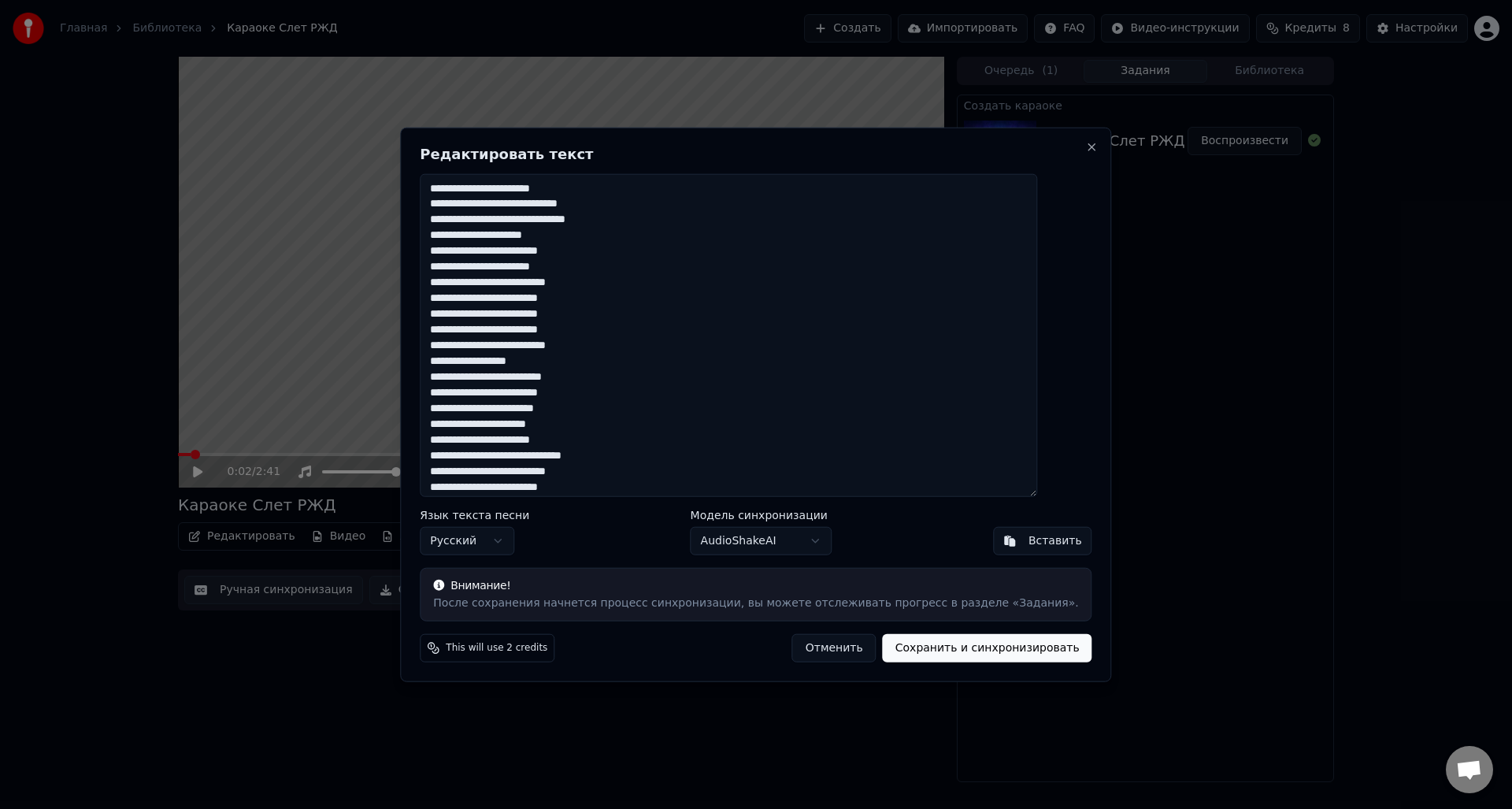
click at [515, 239] on textarea at bounding box center [728, 335] width 617 height 323
click at [553, 238] on textarea at bounding box center [728, 335] width 617 height 323
click at [483, 238] on textarea at bounding box center [728, 335] width 617 height 323
click at [595, 244] on textarea at bounding box center [728, 335] width 617 height 323
click at [599, 236] on textarea at bounding box center [728, 335] width 617 height 323
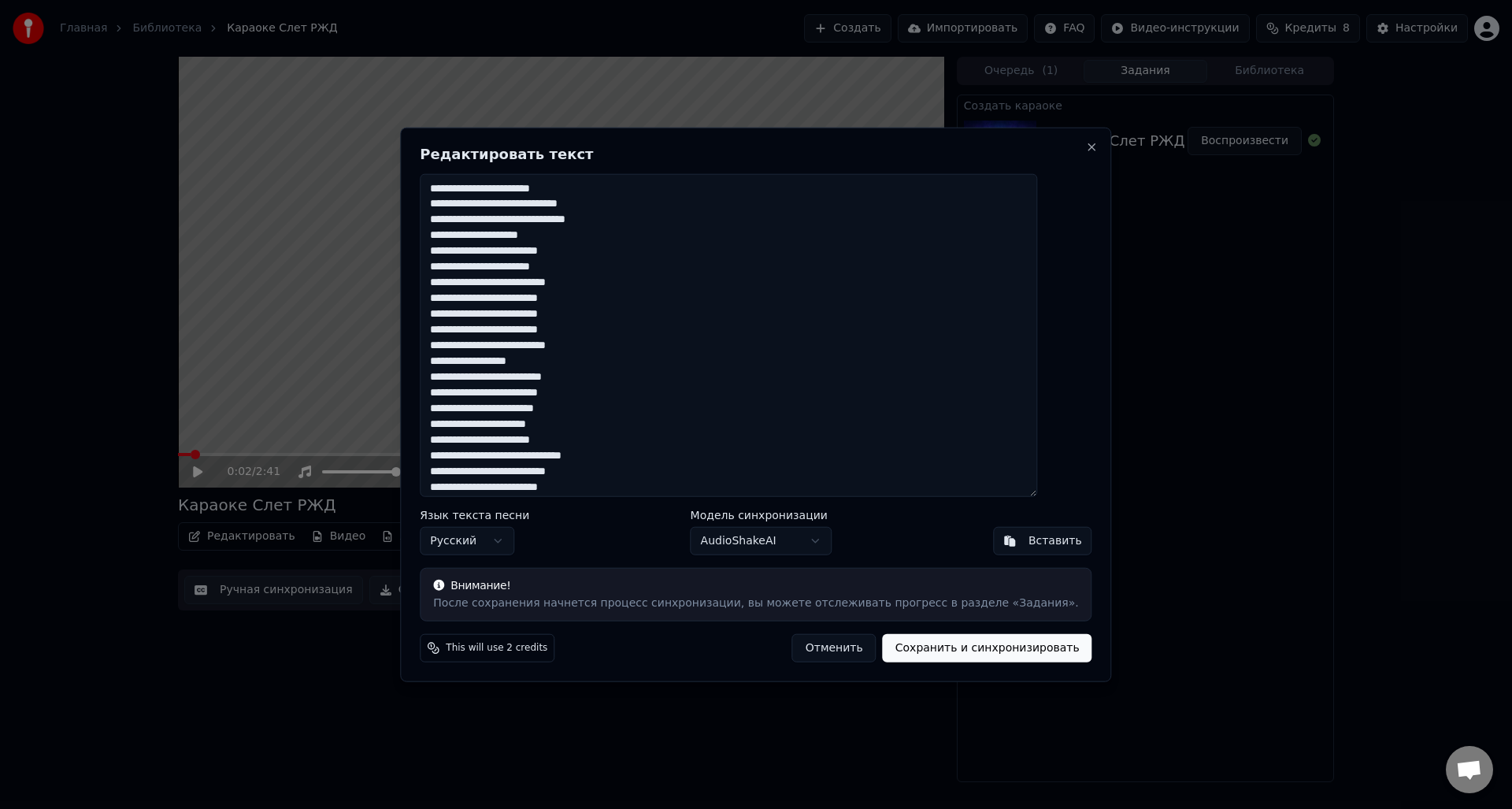
click at [661, 209] on textarea at bounding box center [728, 335] width 617 height 323
click at [528, 288] on textarea at bounding box center [728, 335] width 617 height 323
click at [638, 285] on textarea at bounding box center [728, 335] width 617 height 323
click at [628, 303] on textarea at bounding box center [728, 335] width 617 height 323
drag, startPoint x: 612, startPoint y: 271, endPoint x: 613, endPoint y: 282, distance: 11.0
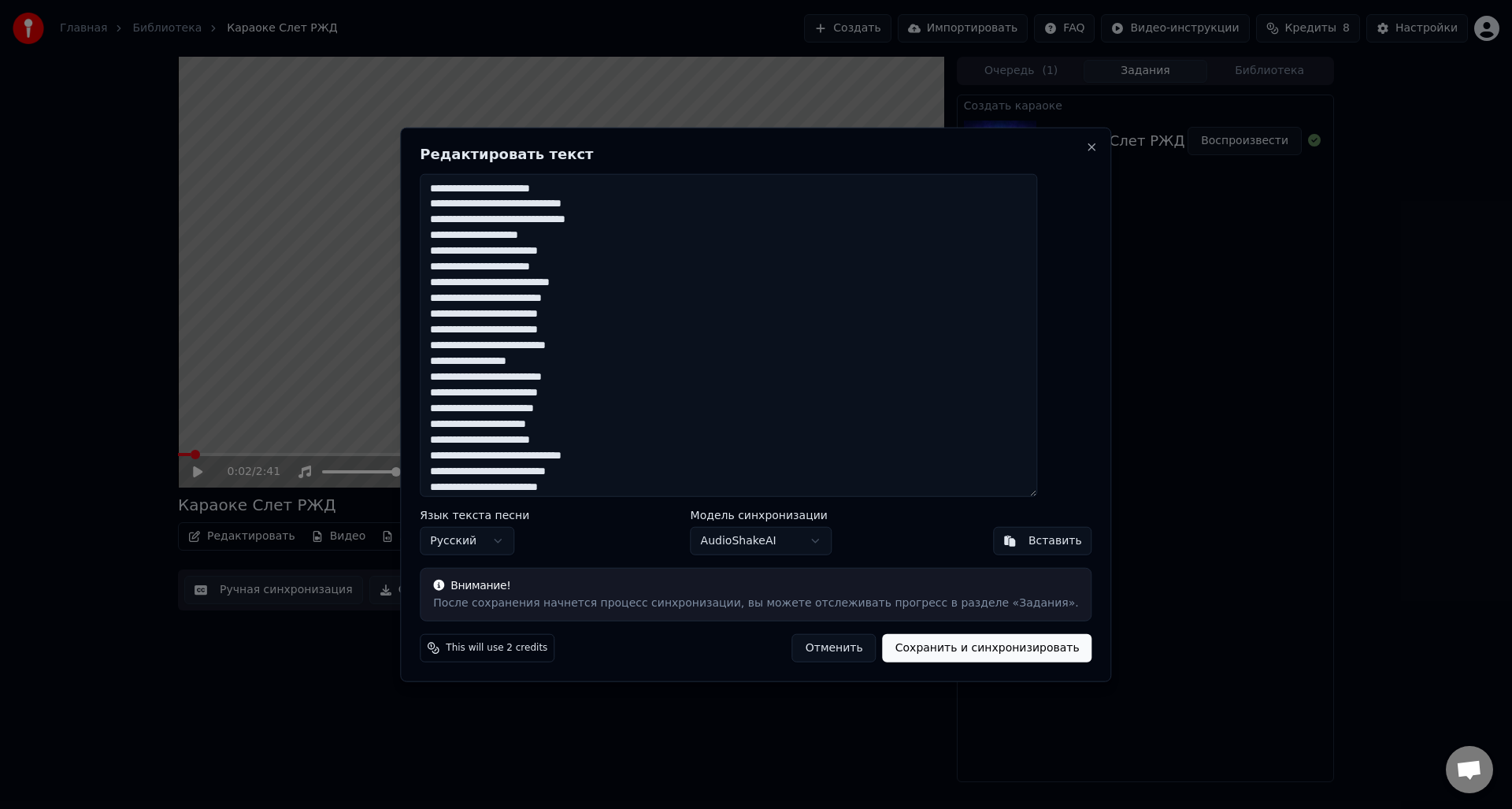
click at [612, 271] on textarea at bounding box center [728, 335] width 617 height 323
click at [546, 320] on textarea at bounding box center [728, 335] width 617 height 323
click at [643, 340] on textarea at bounding box center [728, 335] width 617 height 323
click at [626, 334] on textarea at bounding box center [728, 335] width 617 height 323
click at [627, 315] on textarea at bounding box center [728, 335] width 617 height 323
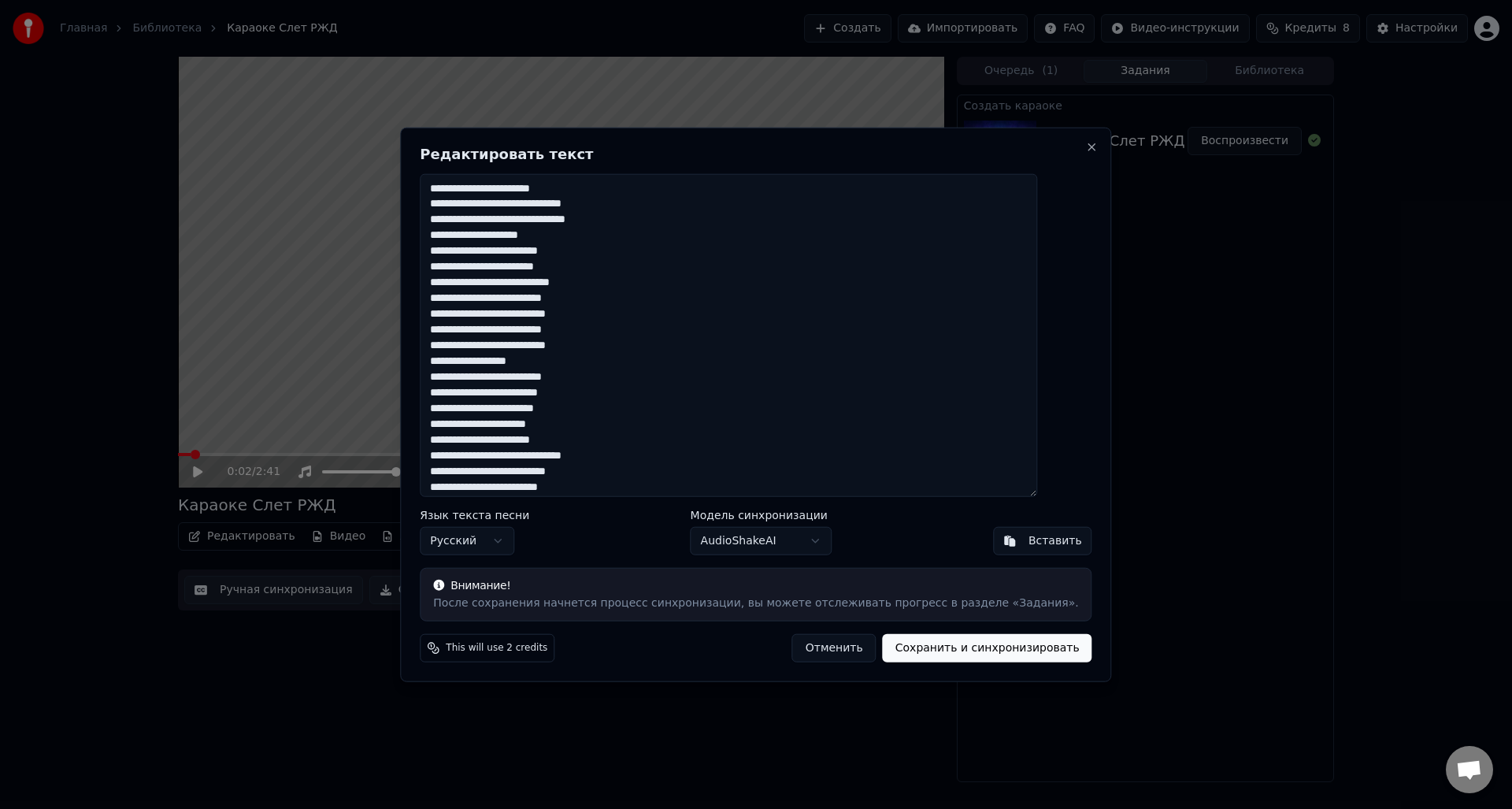
click at [643, 349] on textarea at bounding box center [728, 335] width 617 height 323
click at [535, 382] on textarea at bounding box center [728, 335] width 617 height 323
click at [630, 340] on textarea at bounding box center [728, 335] width 617 height 323
click at [616, 353] on textarea at bounding box center [728, 335] width 617 height 323
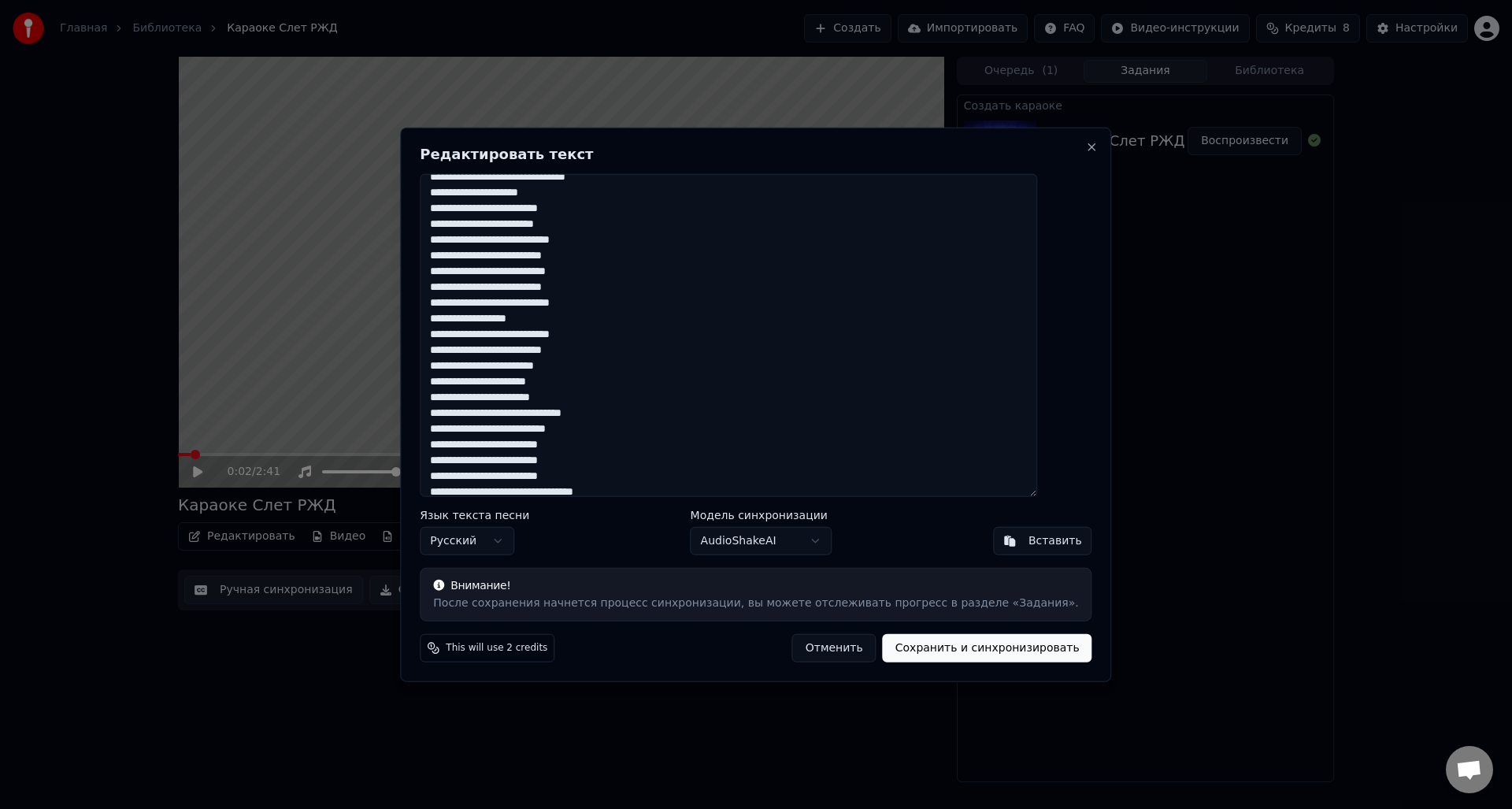
click at [606, 384] on textarea at bounding box center [728, 335] width 617 height 323
click at [607, 404] on textarea at bounding box center [728, 335] width 617 height 323
click at [656, 417] on textarea at bounding box center [728, 335] width 617 height 323
drag, startPoint x: 455, startPoint y: 242, endPoint x: 640, endPoint y: 289, distance: 190.9
click at [640, 289] on textarea at bounding box center [728, 335] width 617 height 323
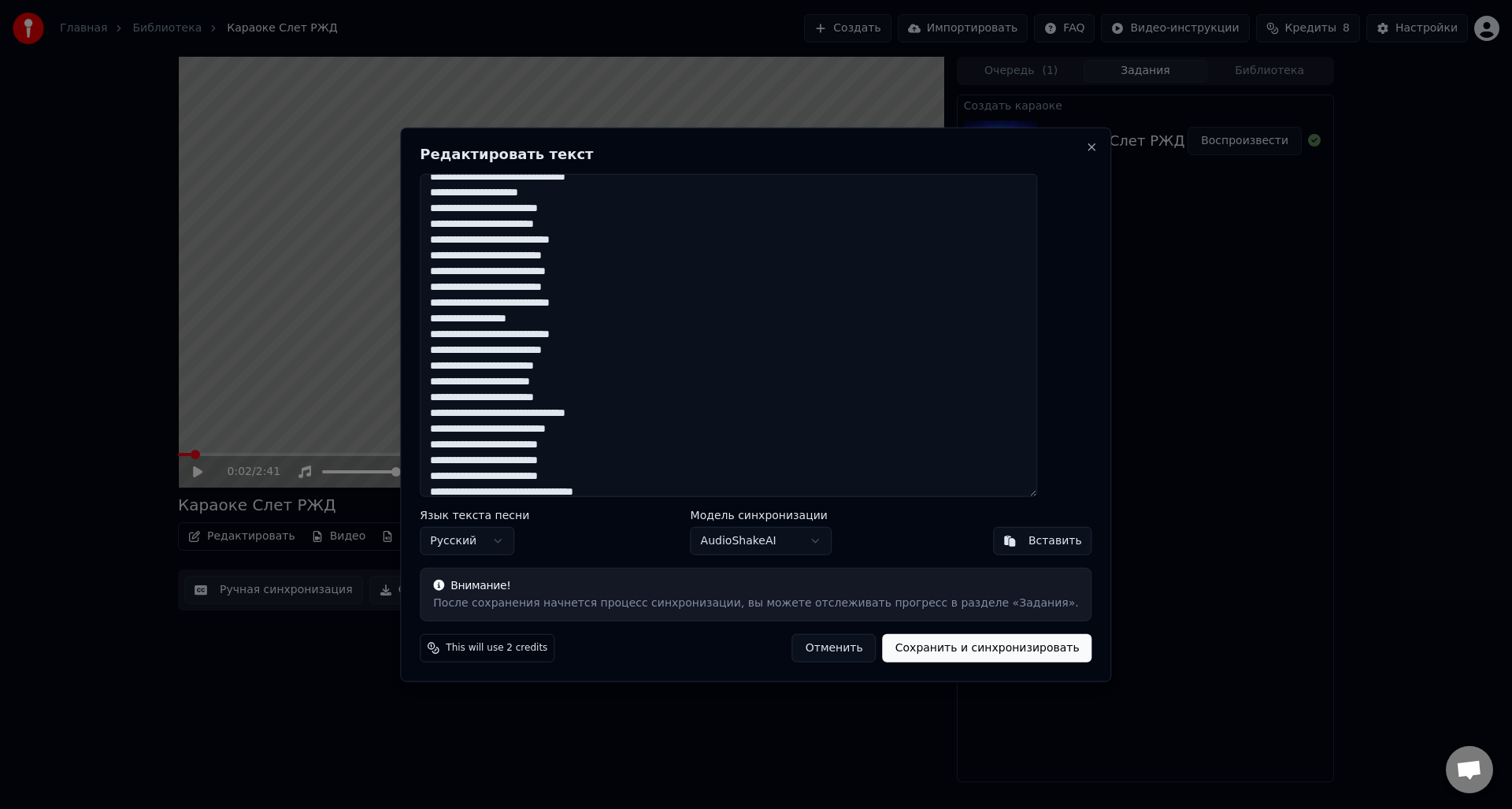
drag, startPoint x: 458, startPoint y: 432, endPoint x: 627, endPoint y: 471, distance: 173.4
click at [627, 471] on textarea at bounding box center [728, 335] width 617 height 323
paste textarea "**********"
click at [628, 325] on textarea at bounding box center [728, 335] width 617 height 323
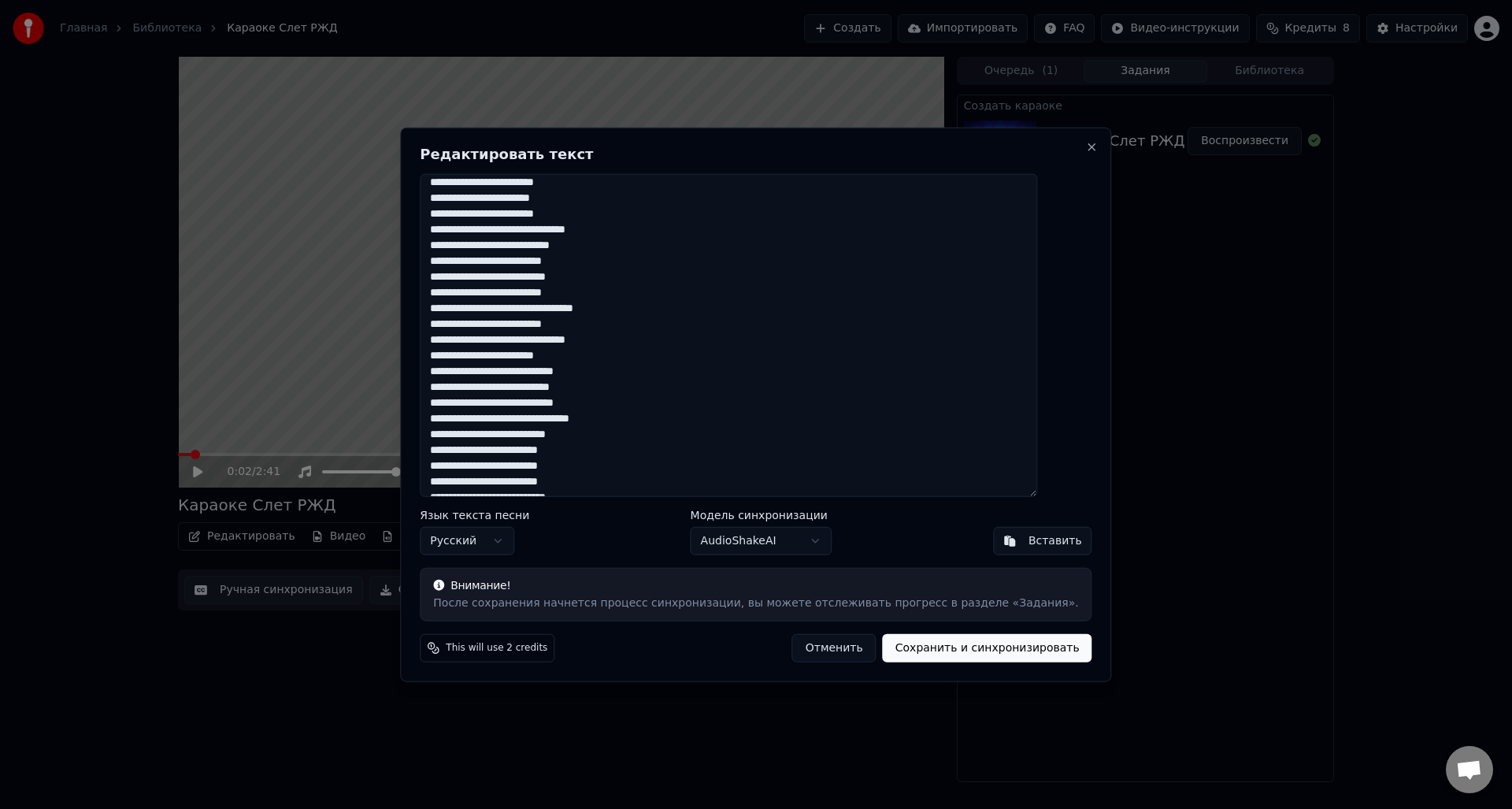
click at [678, 310] on textarea at bounding box center [728, 335] width 617 height 323
click at [642, 327] on textarea at bounding box center [728, 335] width 617 height 323
click at [657, 345] on textarea at bounding box center [728, 335] width 617 height 323
click at [628, 356] on textarea at bounding box center [728, 335] width 617 height 323
click at [635, 376] on textarea at bounding box center [728, 335] width 617 height 323
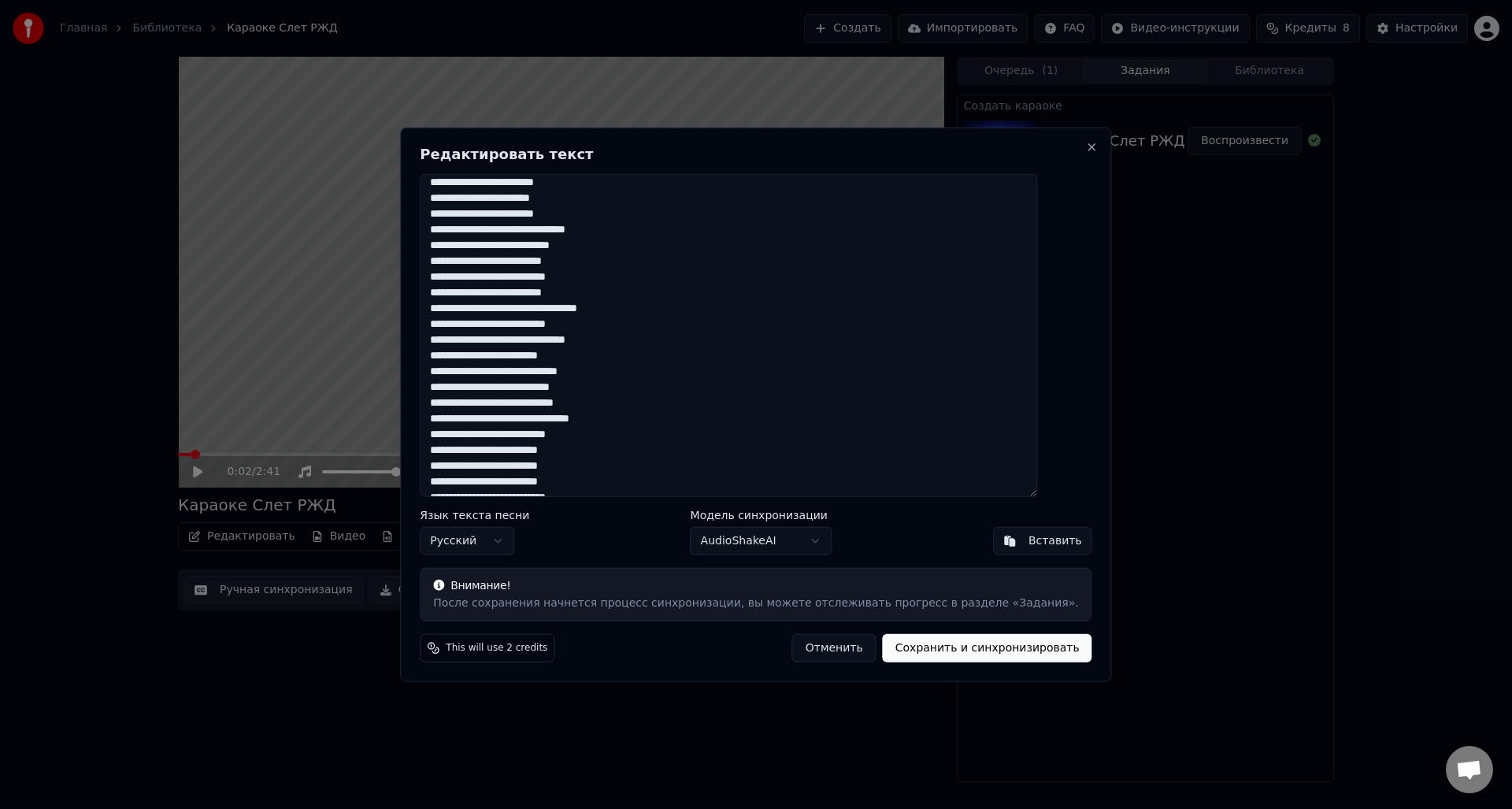
click at [639, 393] on textarea at bounding box center [728, 335] width 617 height 323
click at [672, 401] on textarea at bounding box center [728, 335] width 617 height 323
drag, startPoint x: 460, startPoint y: 414, endPoint x: 629, endPoint y: 458, distance: 174.6
click at [629, 458] on textarea at bounding box center [728, 335] width 617 height 323
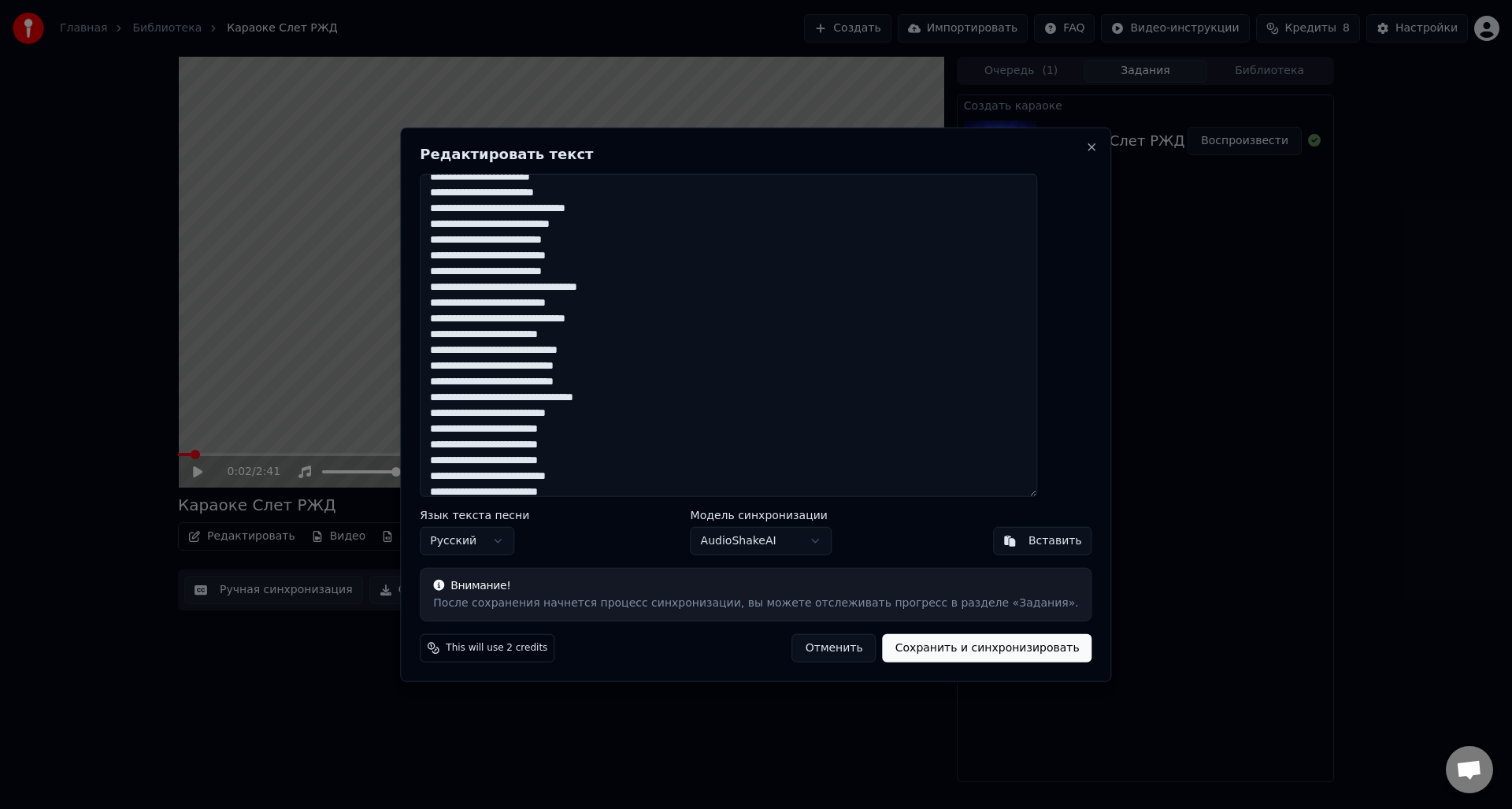
paste textarea "**********"
drag, startPoint x: 459, startPoint y: 443, endPoint x: 676, endPoint y: 483, distance: 220.7
click at [676, 483] on textarea at bounding box center [728, 335] width 617 height 323
paste textarea "**********"
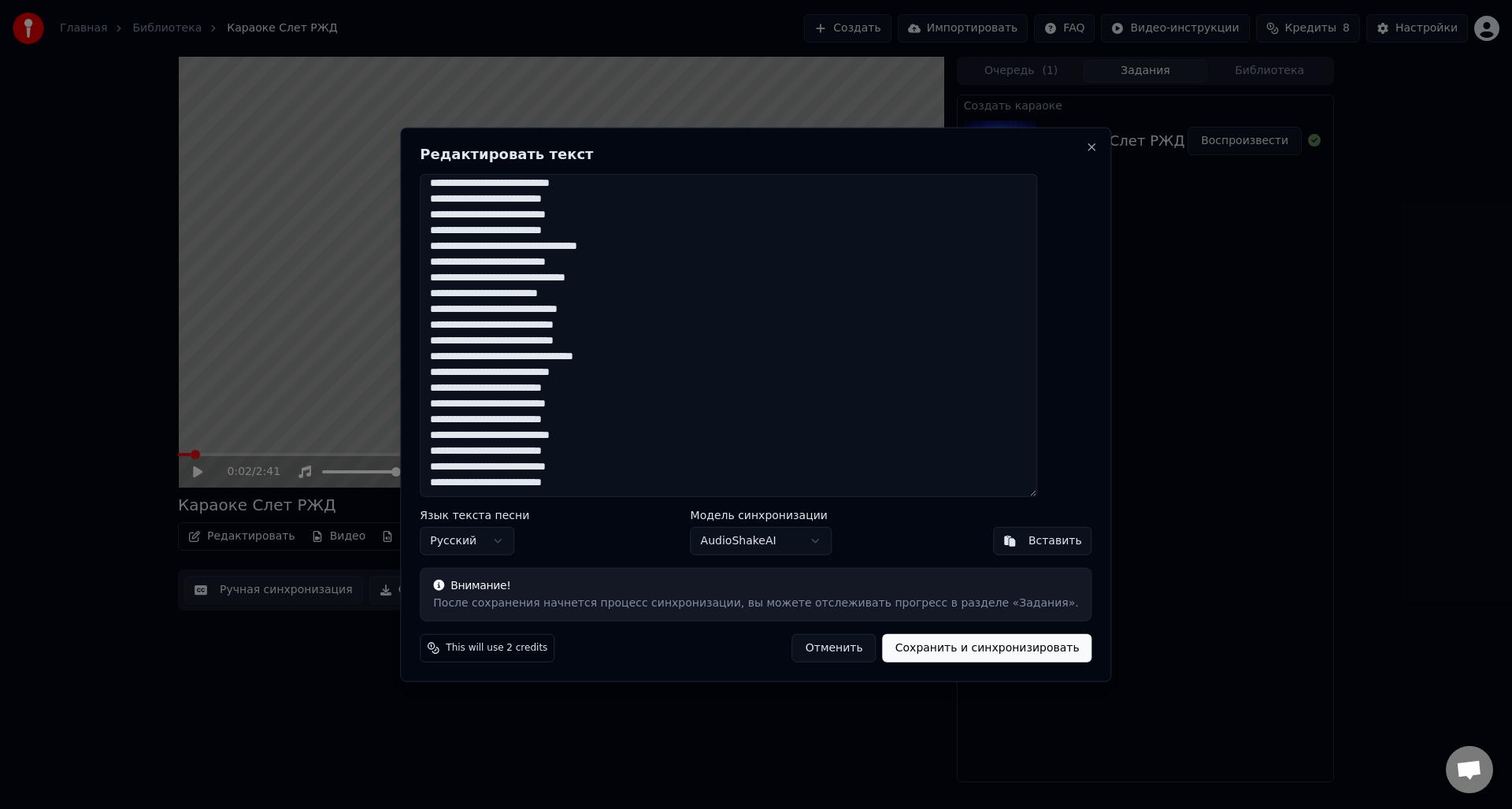
type textarea "**********"
click at [978, 649] on button "Сохранить и синхронизировать" at bounding box center [987, 648] width 209 height 28
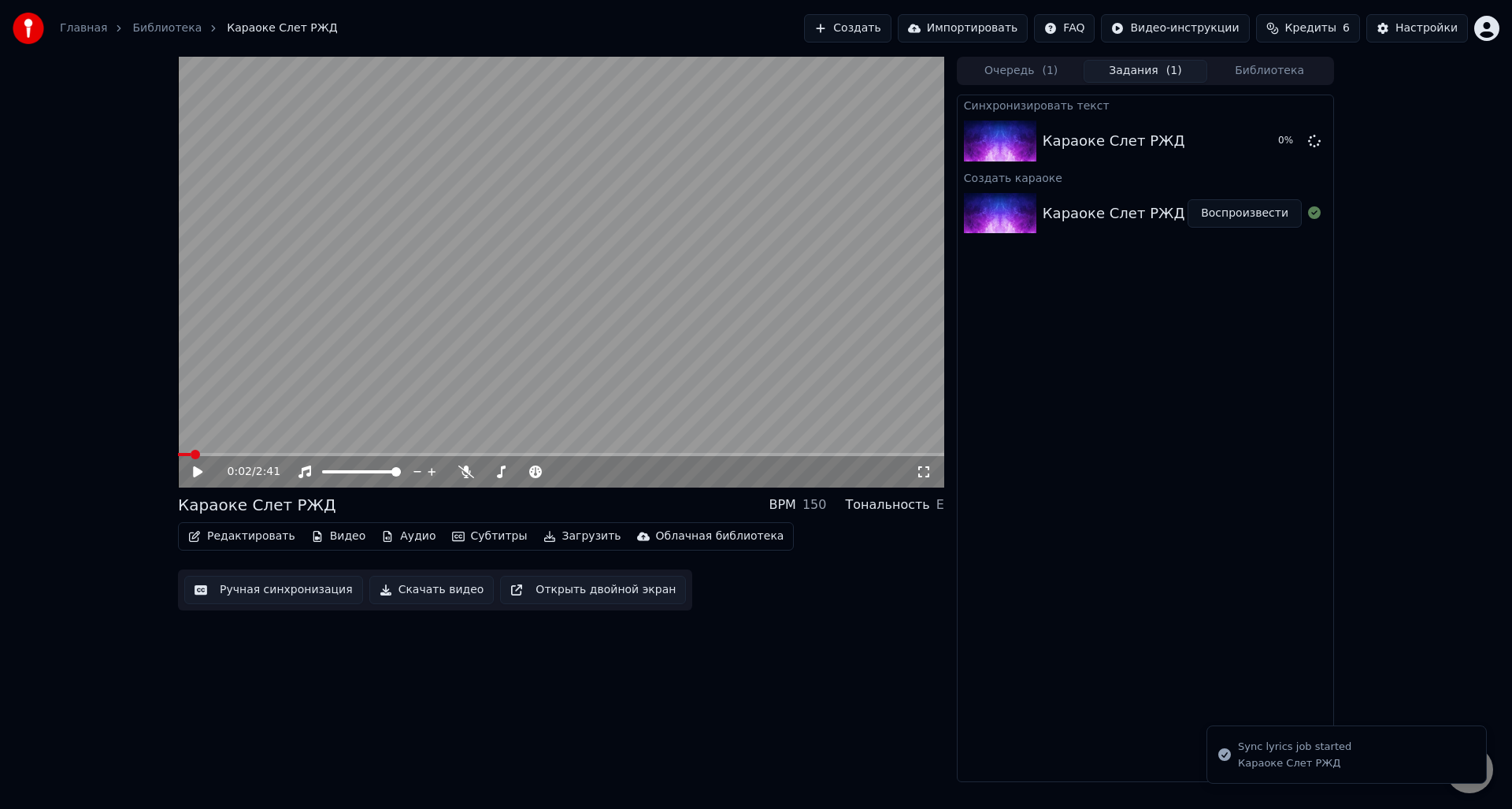
click at [201, 473] on icon at bounding box center [198, 472] width 10 height 11
click at [196, 471] on icon at bounding box center [198, 472] width 8 height 10
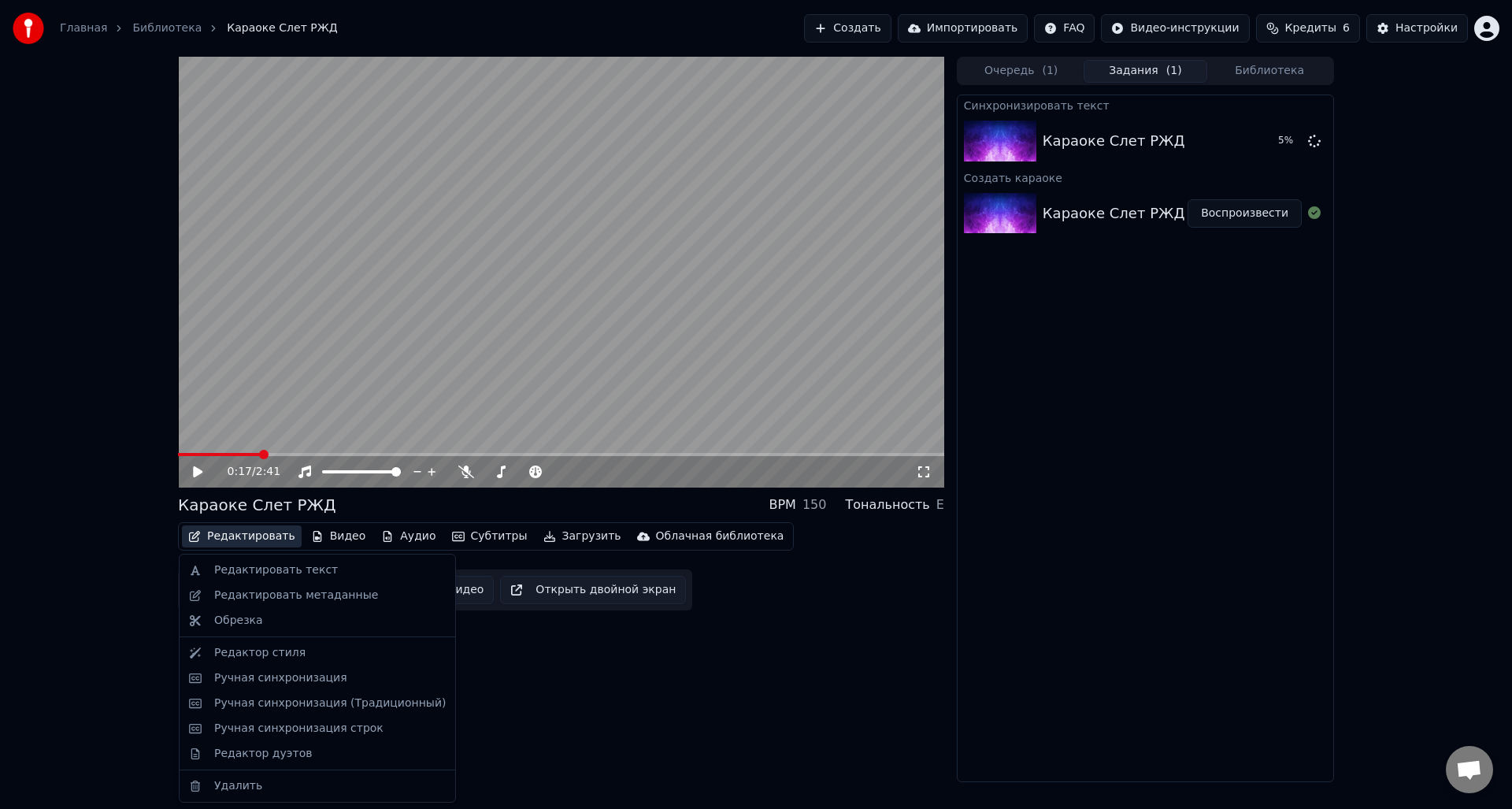
click at [231, 542] on button "Редактировать" at bounding box center [241, 536] width 120 height 22
click at [241, 569] on div "Редактировать текст" at bounding box center [275, 570] width 124 height 15
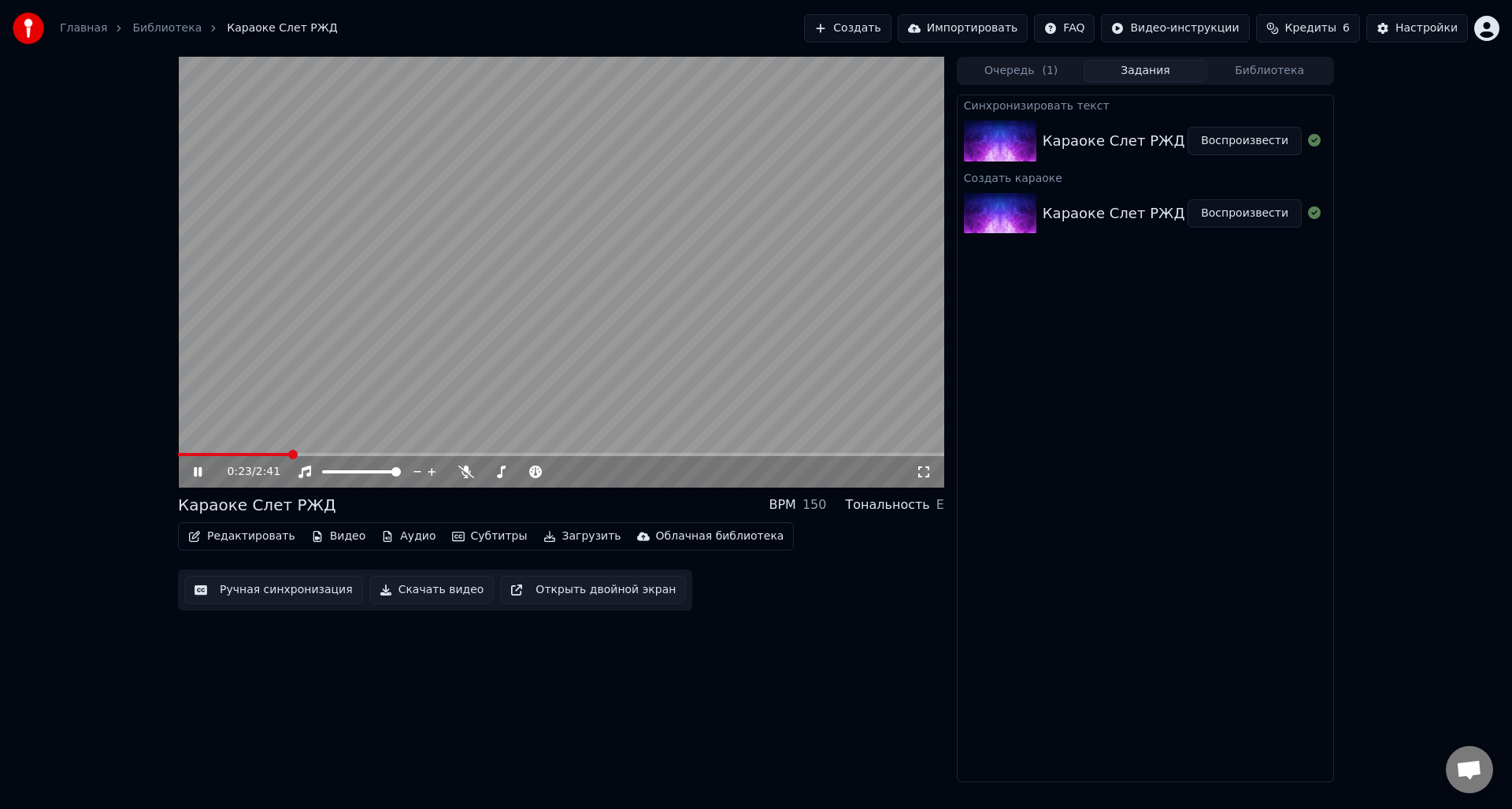
click at [576, 290] on video at bounding box center [562, 272] width 767 height 431
click at [263, 538] on button "Редактировать" at bounding box center [241, 536] width 120 height 22
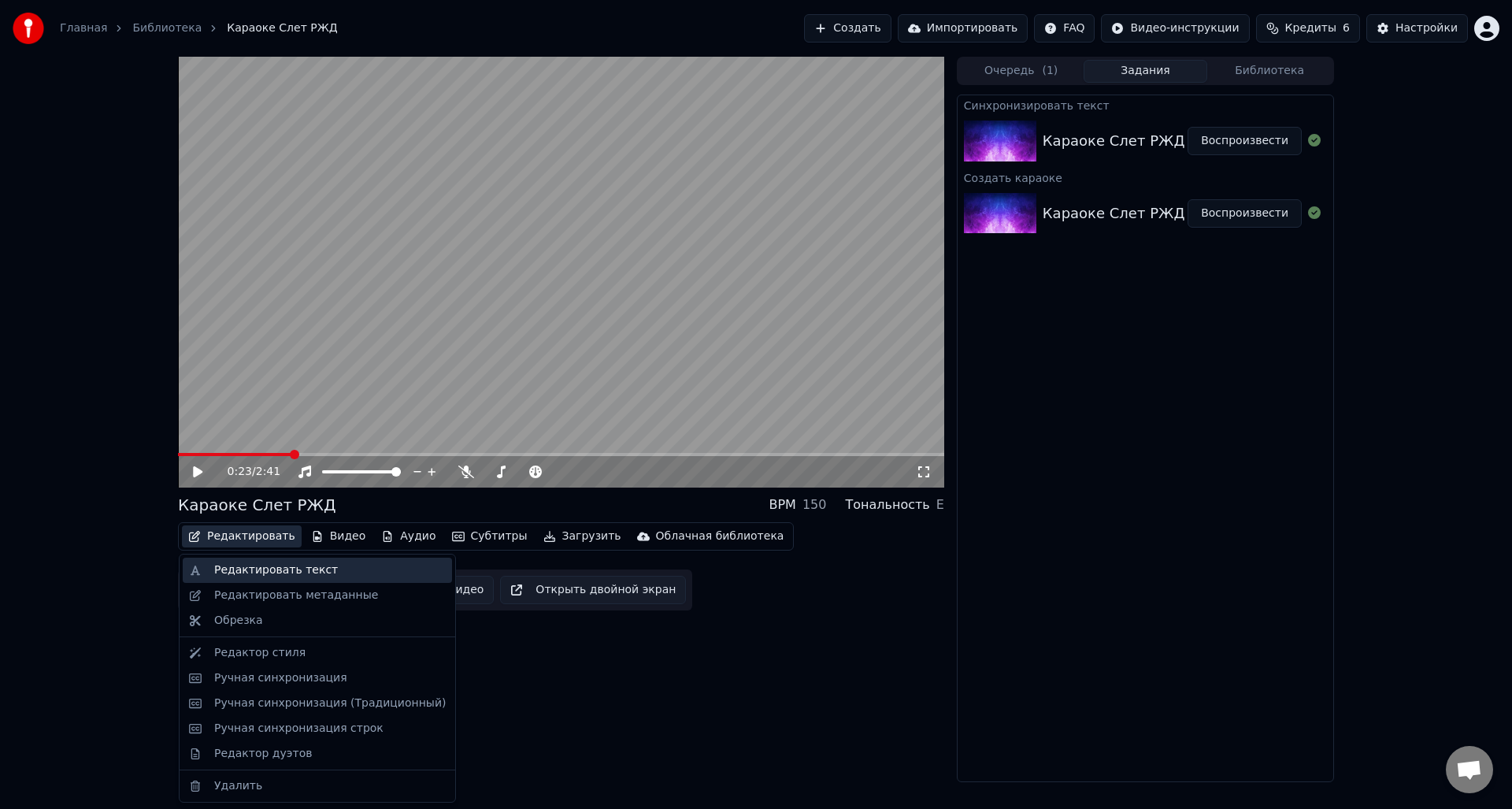
click at [267, 572] on div "Редактировать текст" at bounding box center [275, 570] width 124 height 15
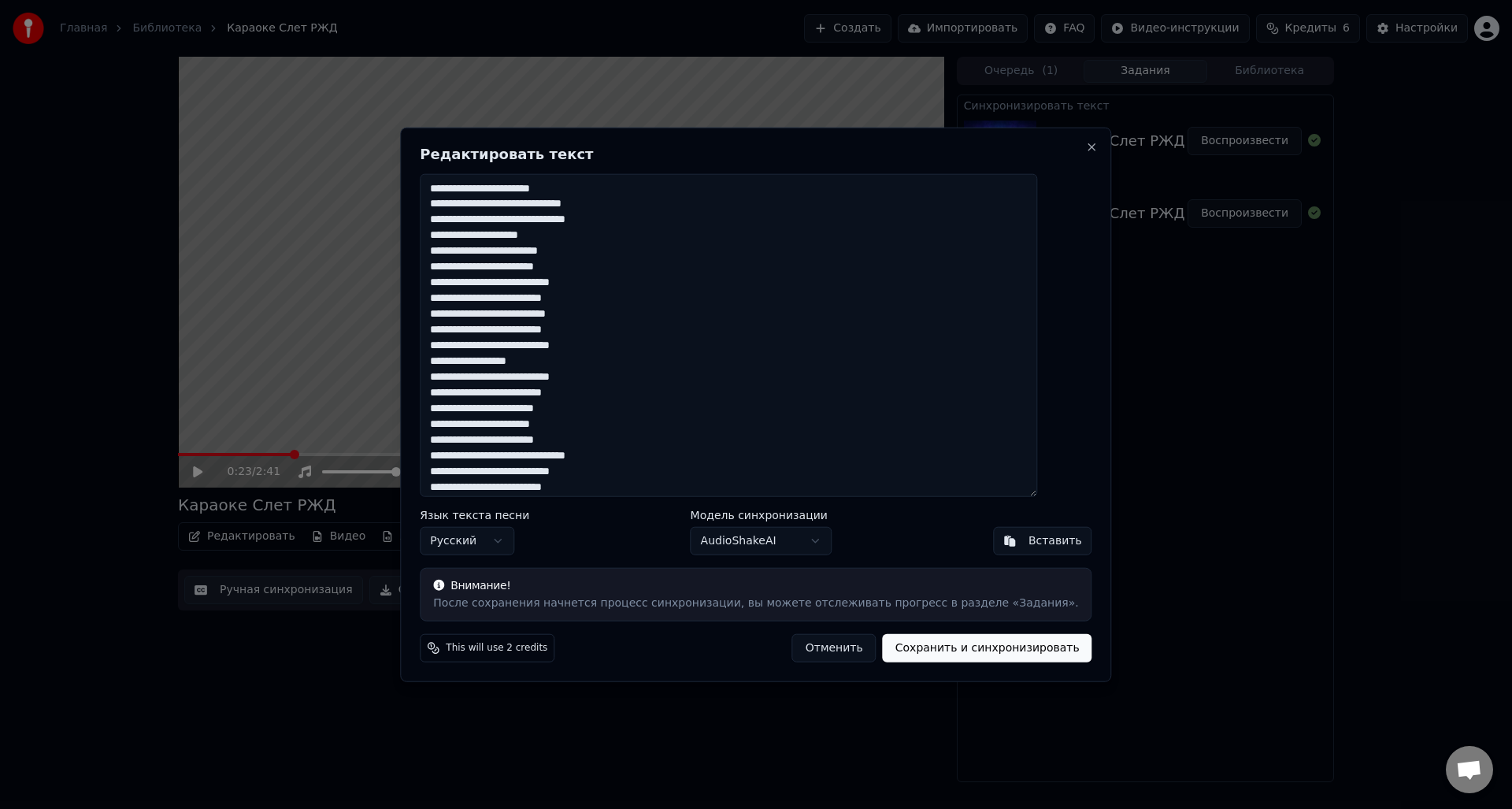
click at [656, 219] on textarea at bounding box center [728, 335] width 617 height 323
type textarea "**********"
click at [942, 654] on button "Сохранить и синхронизировать" at bounding box center [987, 648] width 209 height 28
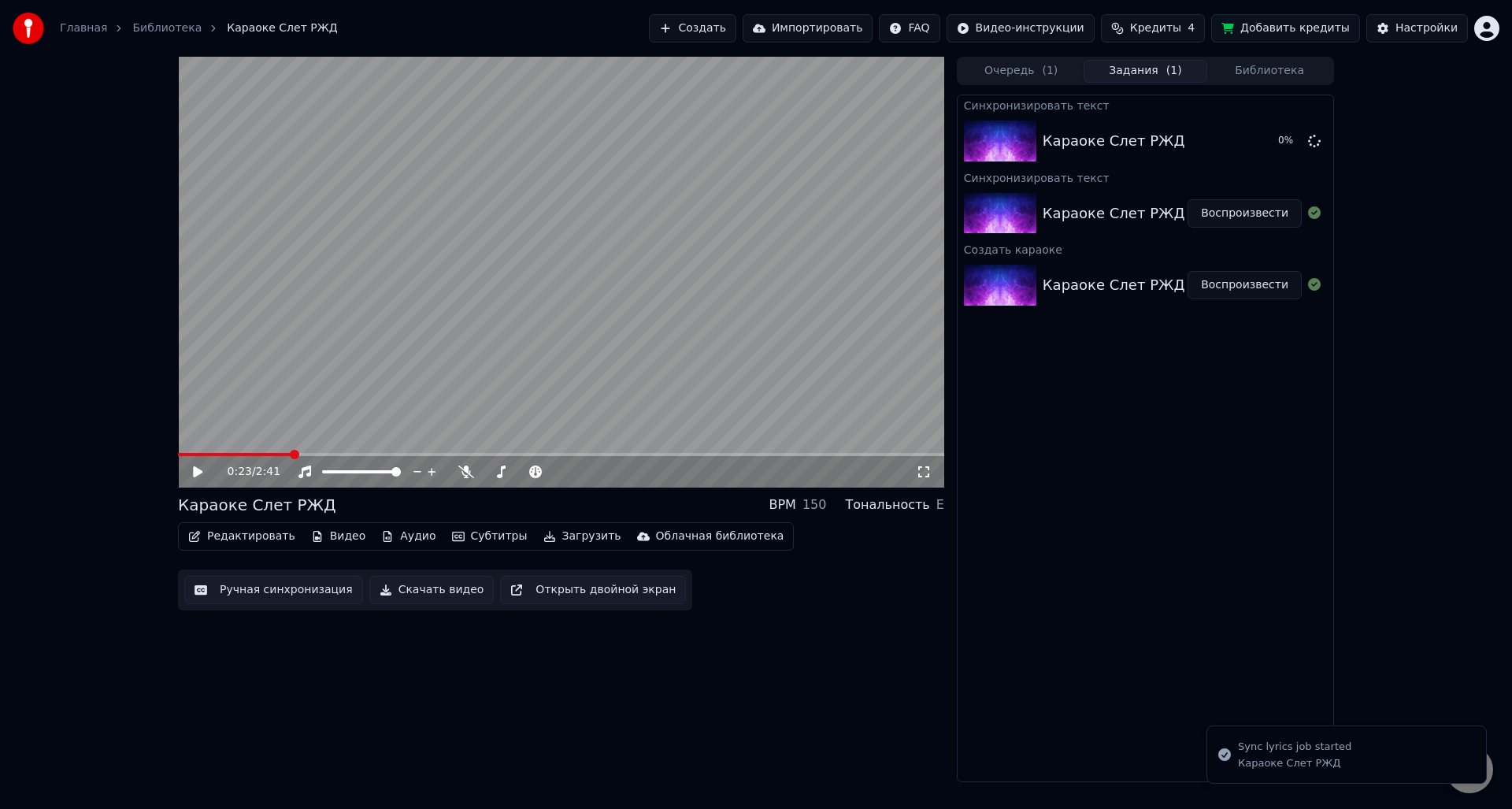
click at [549, 318] on video at bounding box center [562, 272] width 767 height 431
click at [178, 460] on span at bounding box center [183, 455] width 10 height 10
click at [199, 475] on icon at bounding box center [198, 472] width 8 height 10
click at [1154, 28] on span "Кредиты" at bounding box center [1155, 28] width 51 height 15
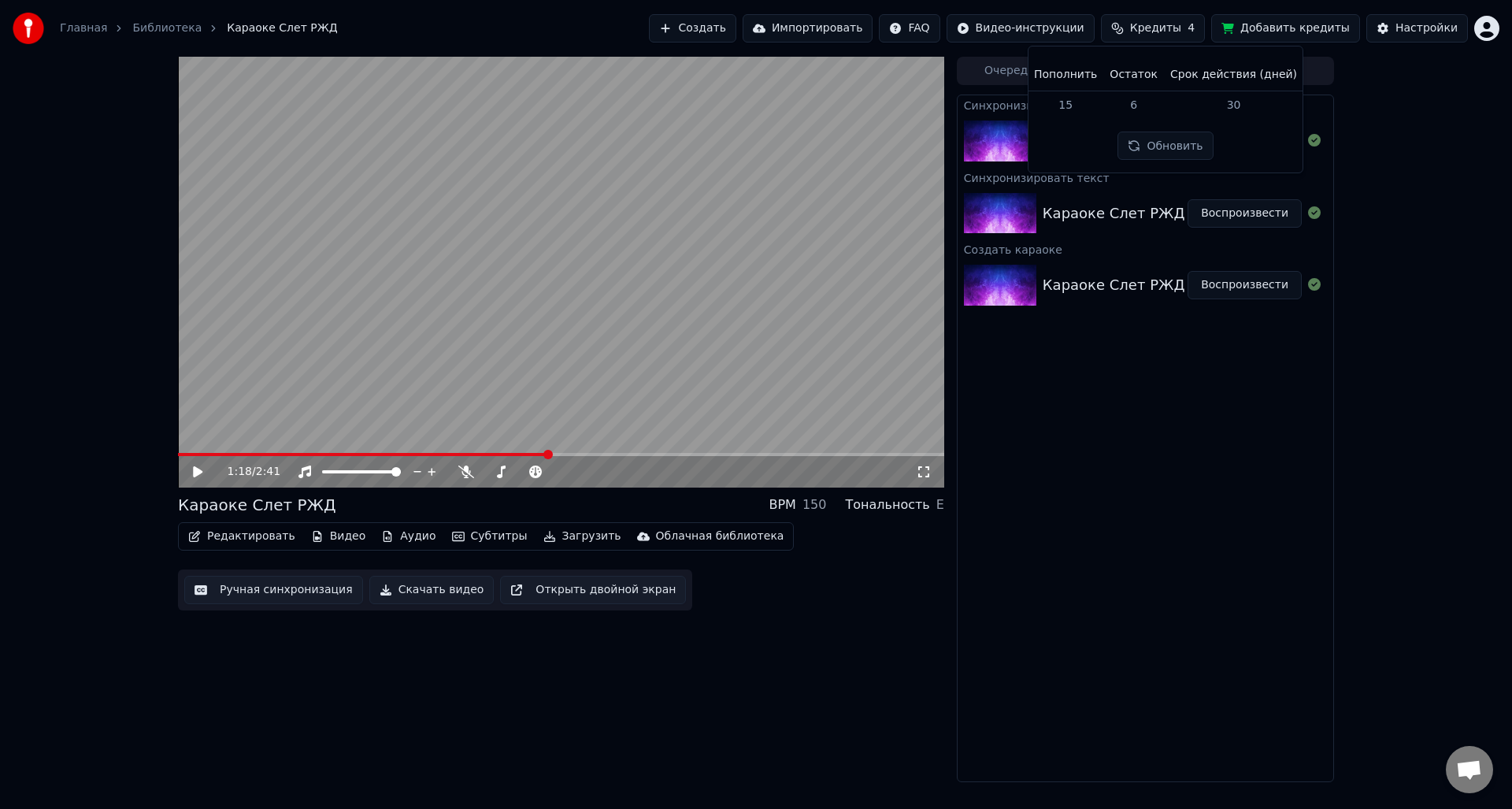
click at [1074, 110] on td "15" at bounding box center [1065, 105] width 75 height 28
click at [1232, 108] on td "30" at bounding box center [1233, 105] width 139 height 28
click at [1185, 148] on button "Обновить" at bounding box center [1165, 145] width 96 height 28
click at [1082, 74] on th "Пополнить" at bounding box center [1065, 75] width 75 height 32
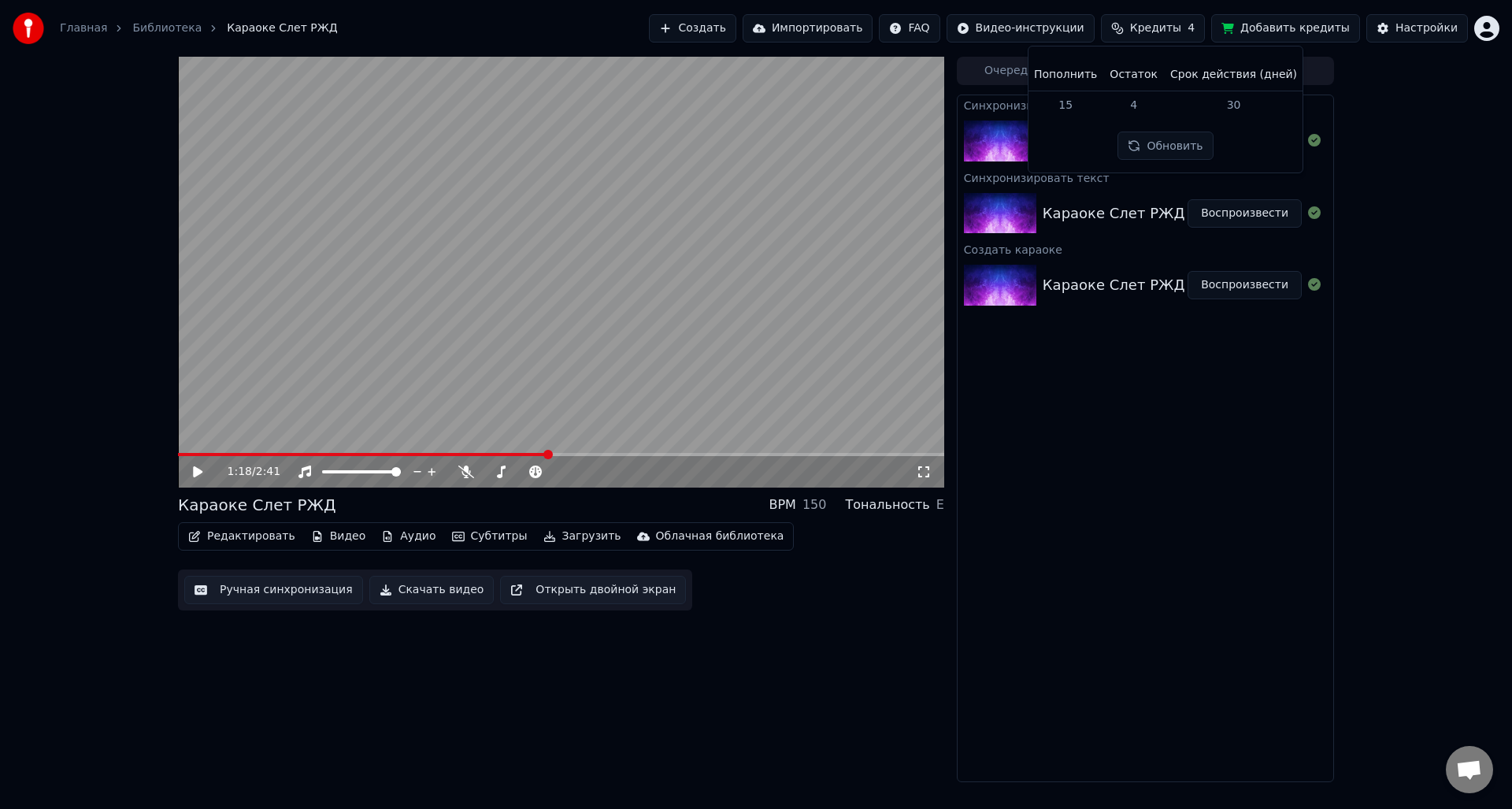
click at [1230, 76] on th "Срок действия (дней)" at bounding box center [1233, 75] width 139 height 32
click at [1340, 36] on button "Добавить кредиты" at bounding box center [1286, 28] width 149 height 28
click at [442, 593] on button "Скачать видео" at bounding box center [432, 589] width 126 height 28
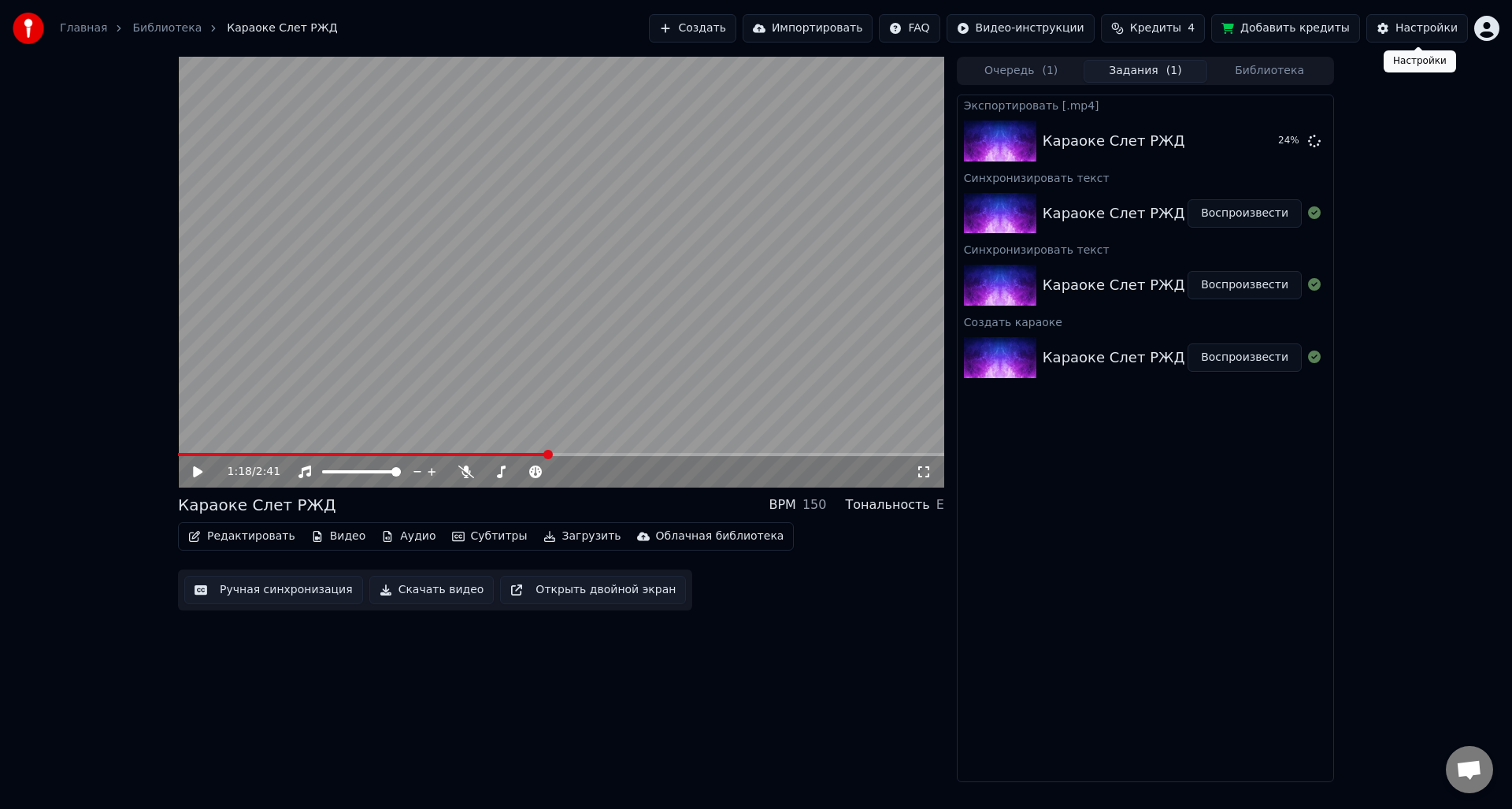
click at [1399, 30] on div "Настройки" at bounding box center [1426, 28] width 62 height 15
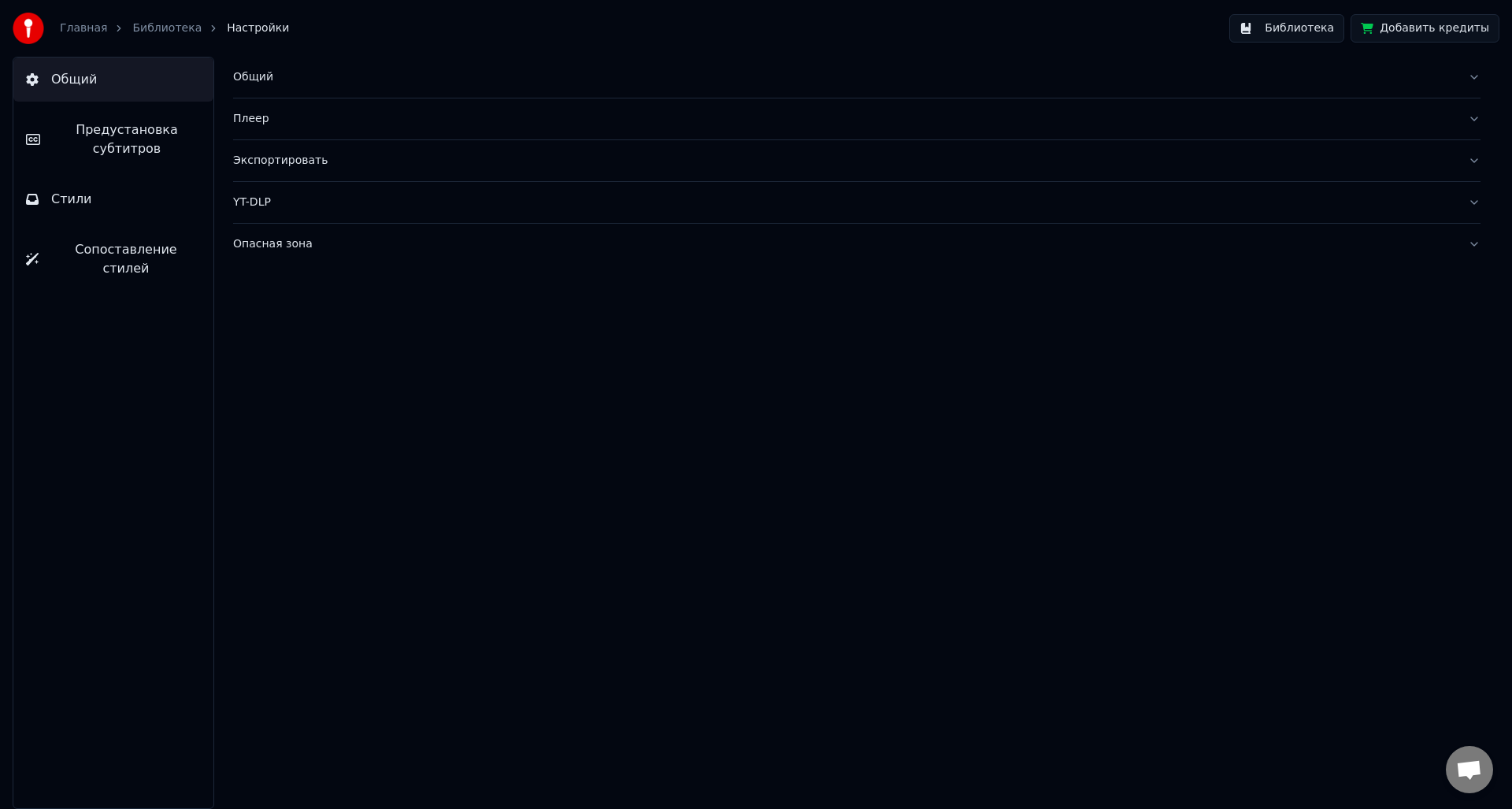
click at [155, 33] on link "Библиотека" at bounding box center [167, 28] width 70 height 15
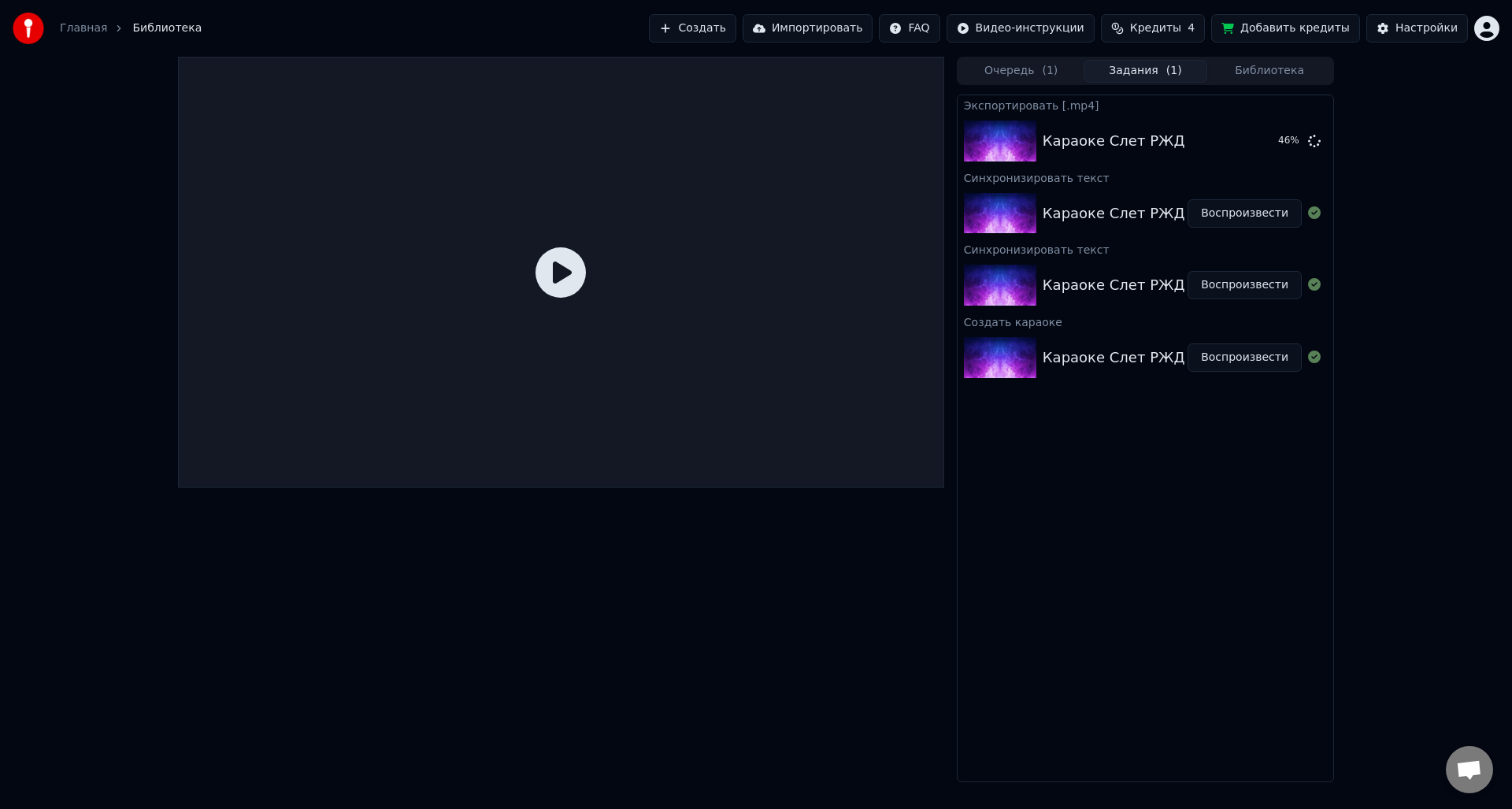
click at [643, 378] on div at bounding box center [562, 272] width 767 height 431
click at [1110, 225] on div "Караоке Слет РЖД Воспроизвести" at bounding box center [1146, 213] width 376 height 54
click at [1092, 347] on div "Караоке Слет РЖД" at bounding box center [1114, 357] width 143 height 22
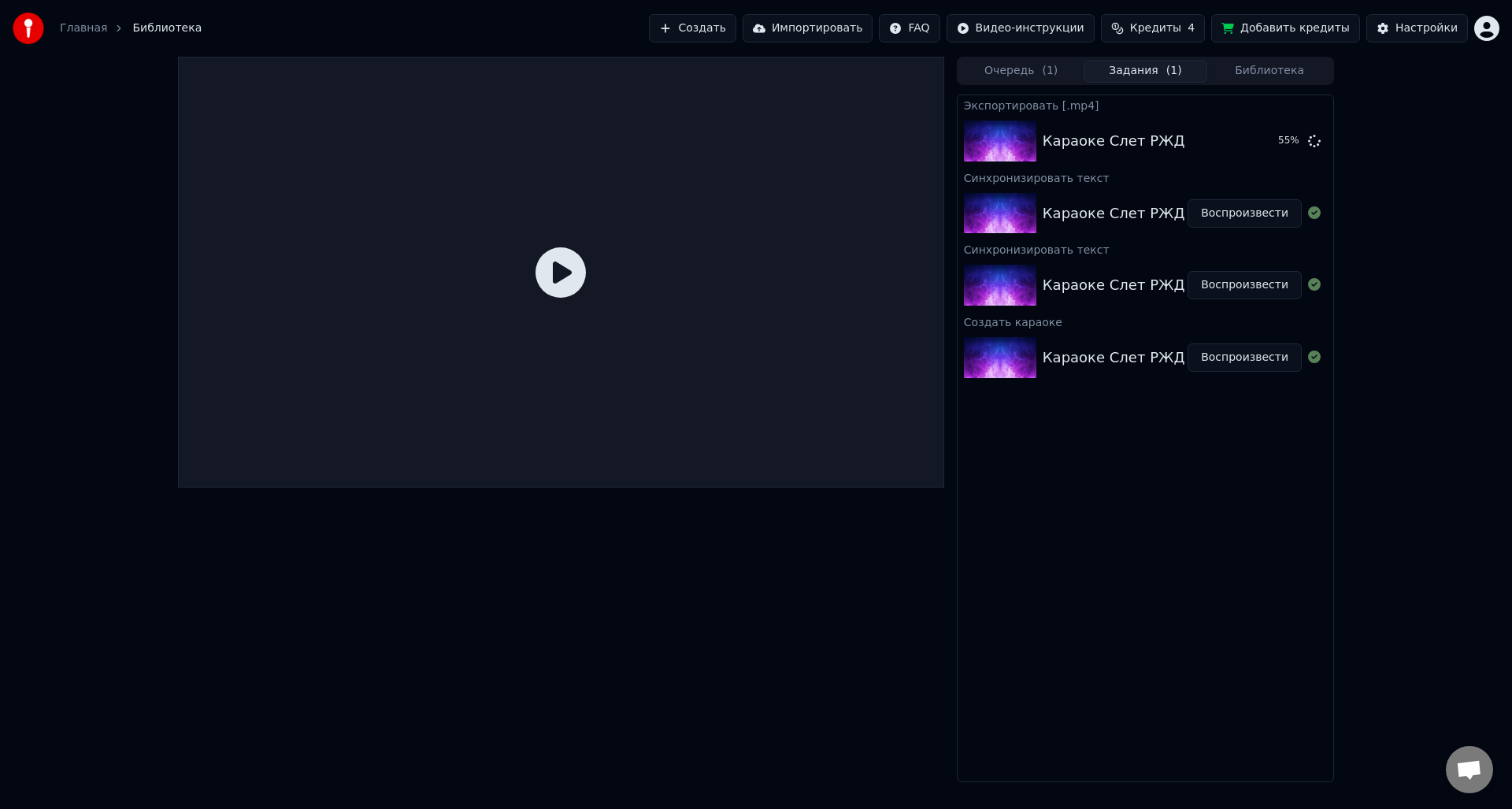
click at [1235, 362] on button "Воспроизвести" at bounding box center [1244, 357] width 114 height 28
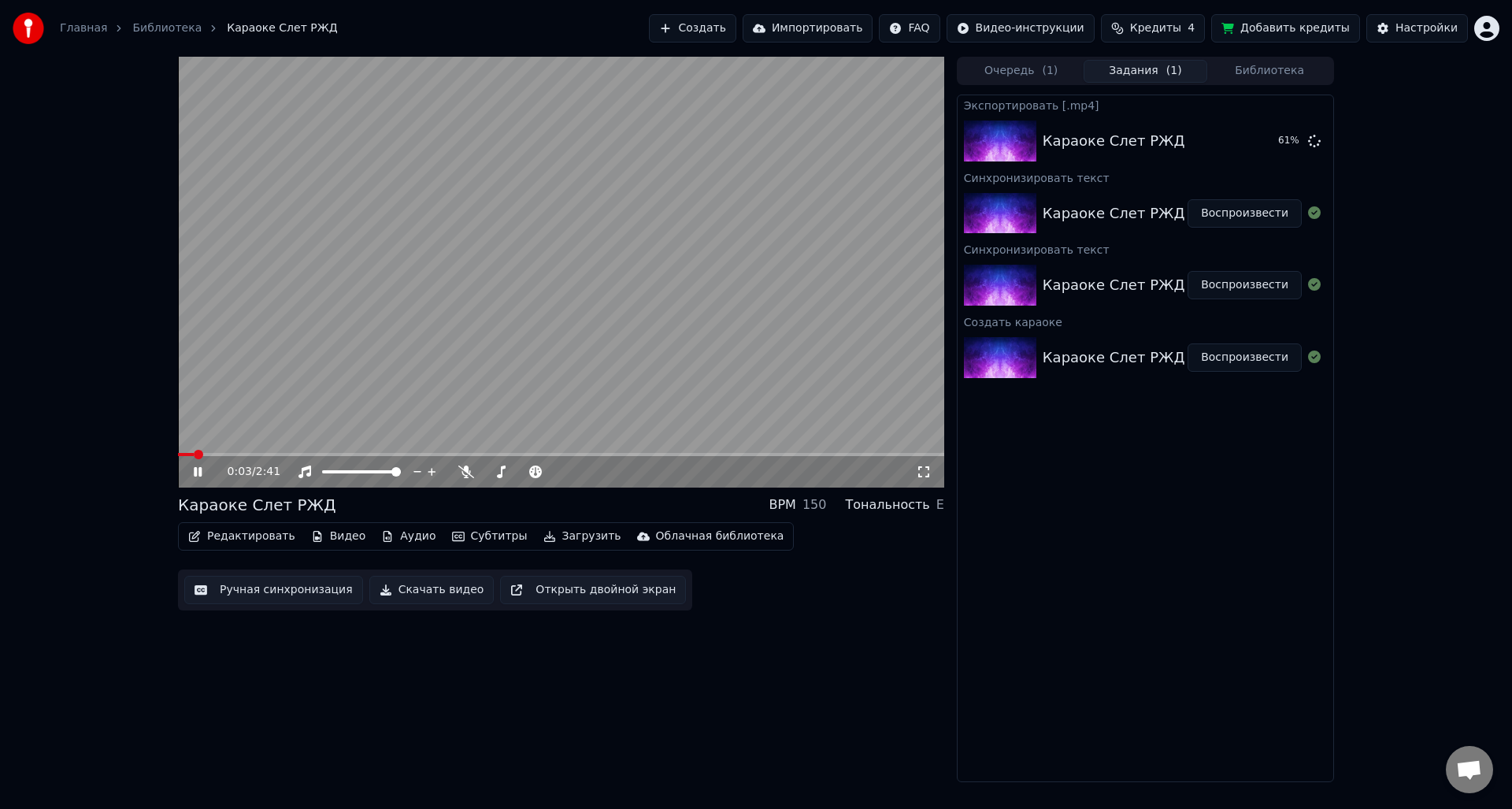
click at [205, 474] on icon at bounding box center [209, 472] width 37 height 13
click at [1274, 146] on button "Показать" at bounding box center [1261, 140] width 81 height 28
